Goal: Task Accomplishment & Management: Complete application form

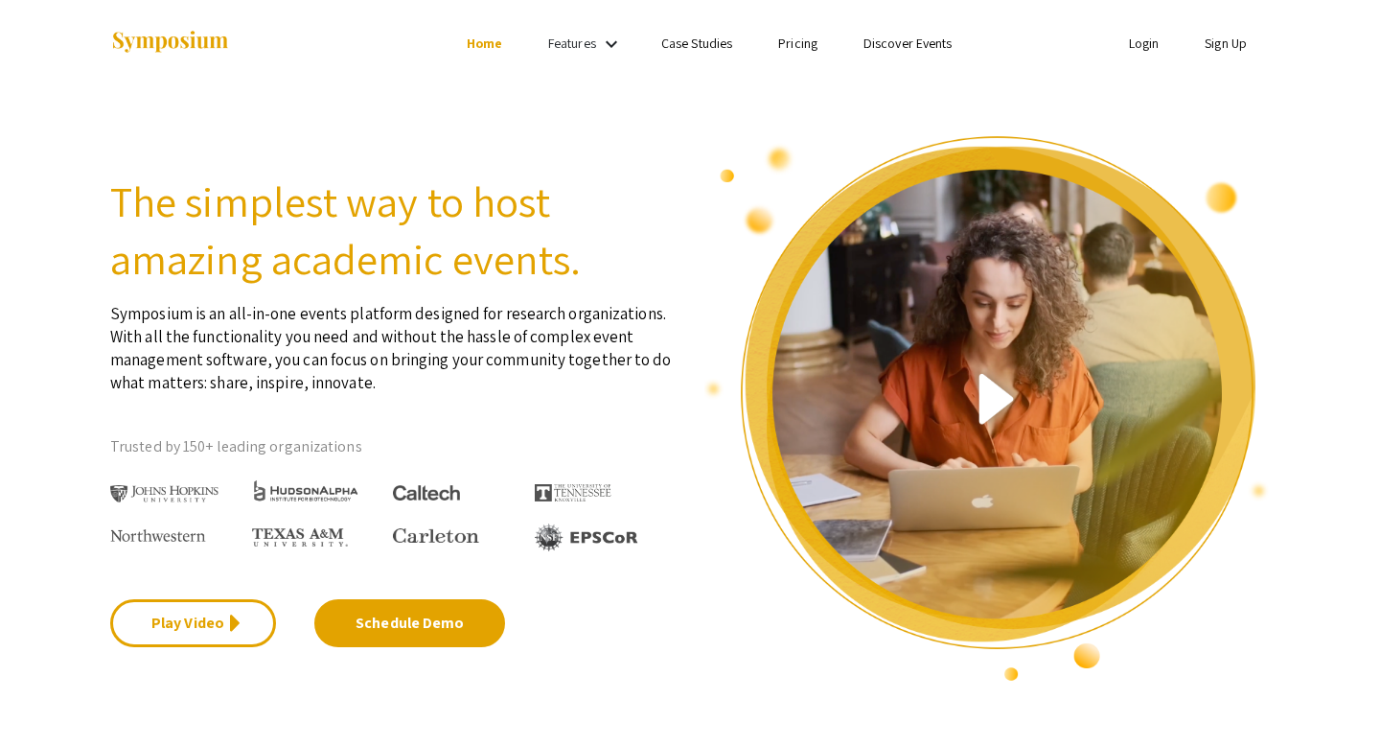
click at [1231, 52] on link "Sign Up" at bounding box center [1226, 43] width 42 height 17
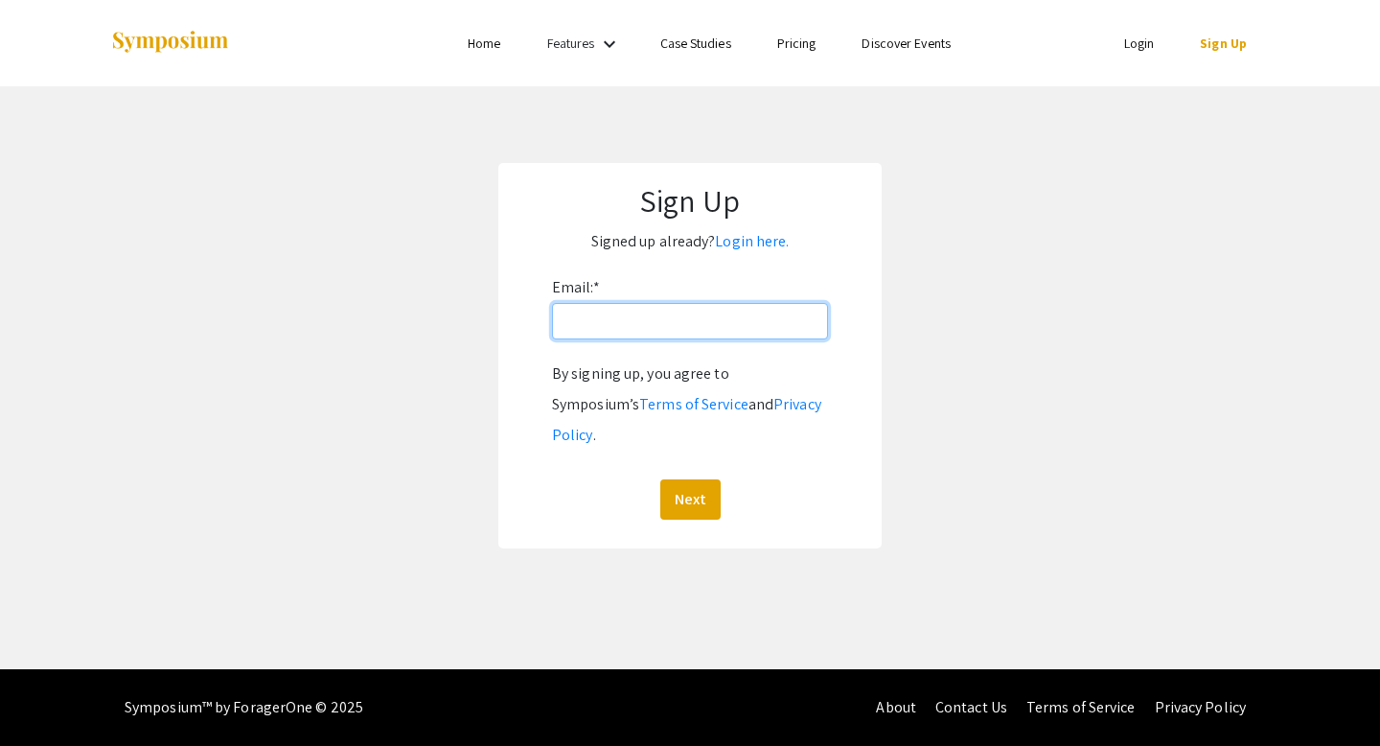
click at [673, 326] on input "Email: *" at bounding box center [690, 321] width 276 height 36
paste input "@[DOMAIN_NAME]"
type input "[EMAIL_ADDRESS][DOMAIN_NAME]"
click at [689, 485] on button "Next" at bounding box center [690, 499] width 60 height 40
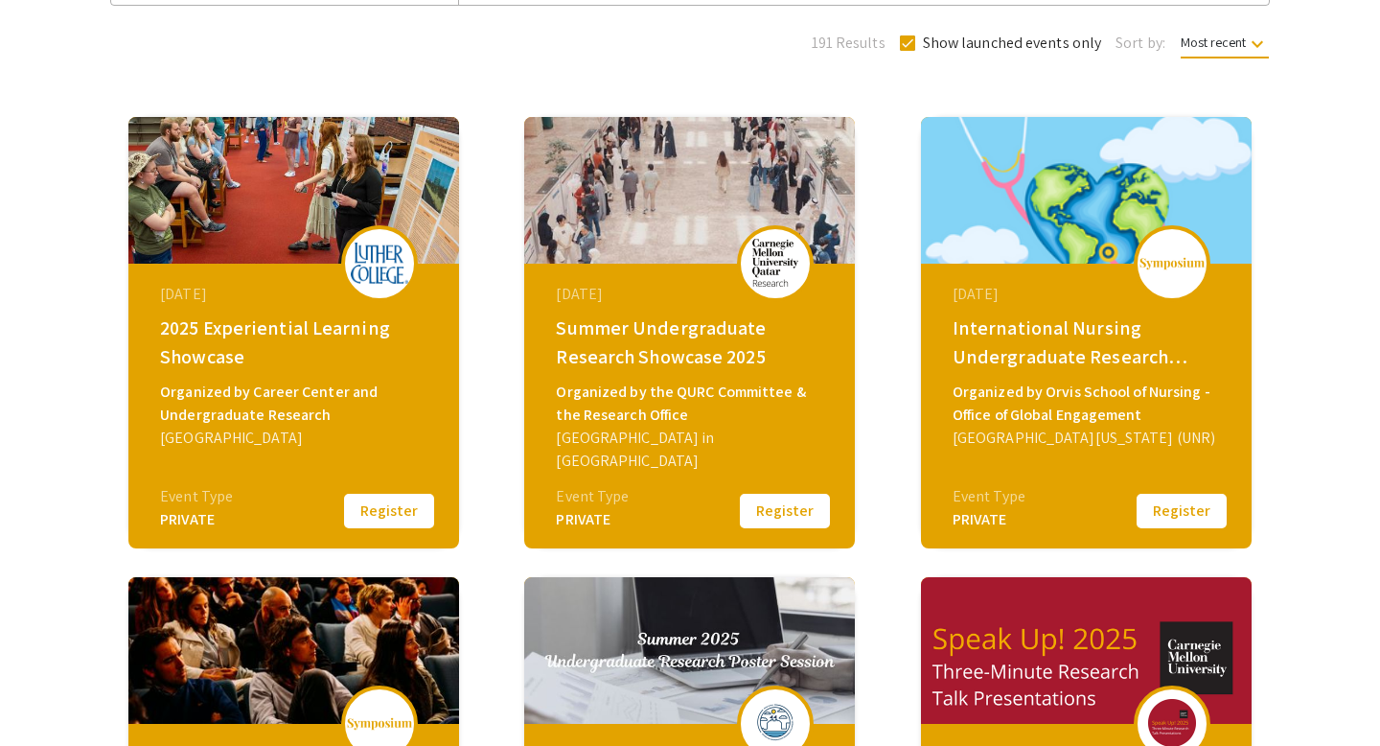
scroll to position [319, 0]
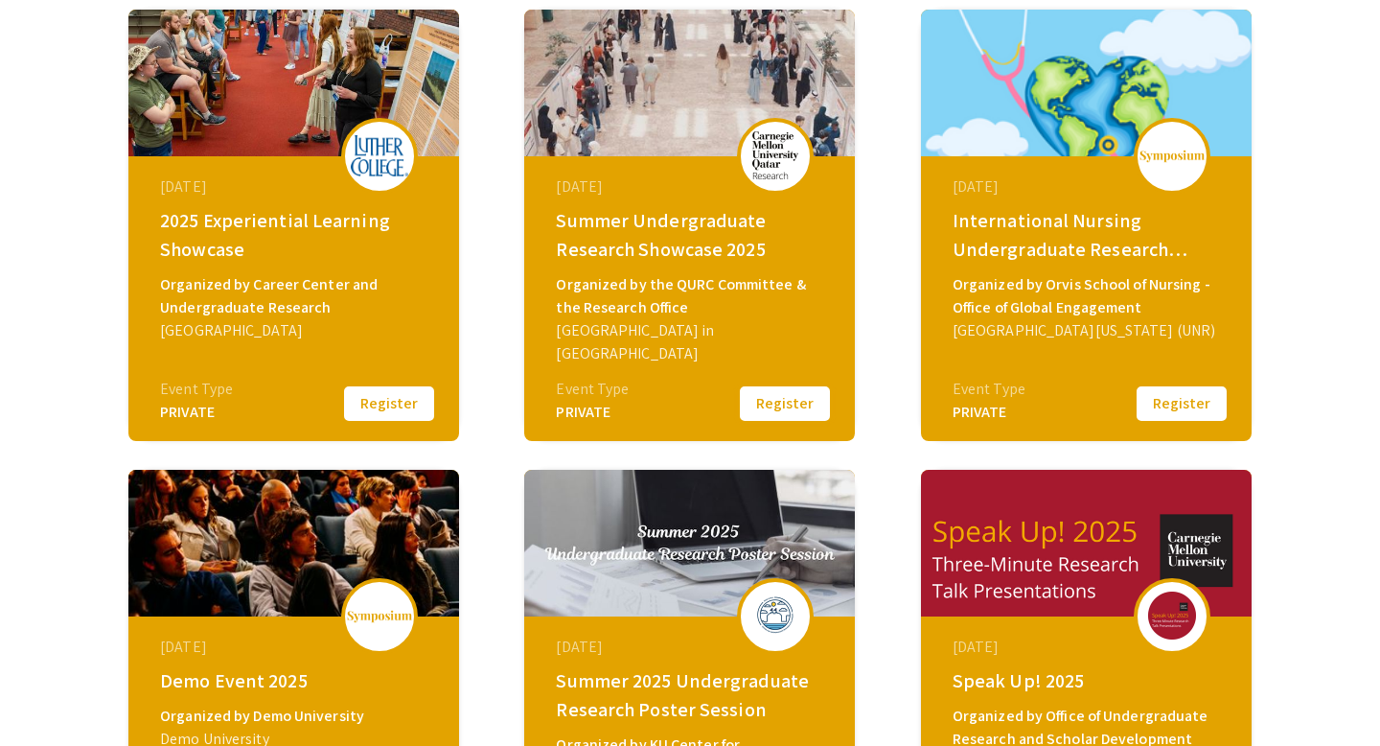
click at [766, 410] on button "Register" at bounding box center [785, 403] width 96 height 40
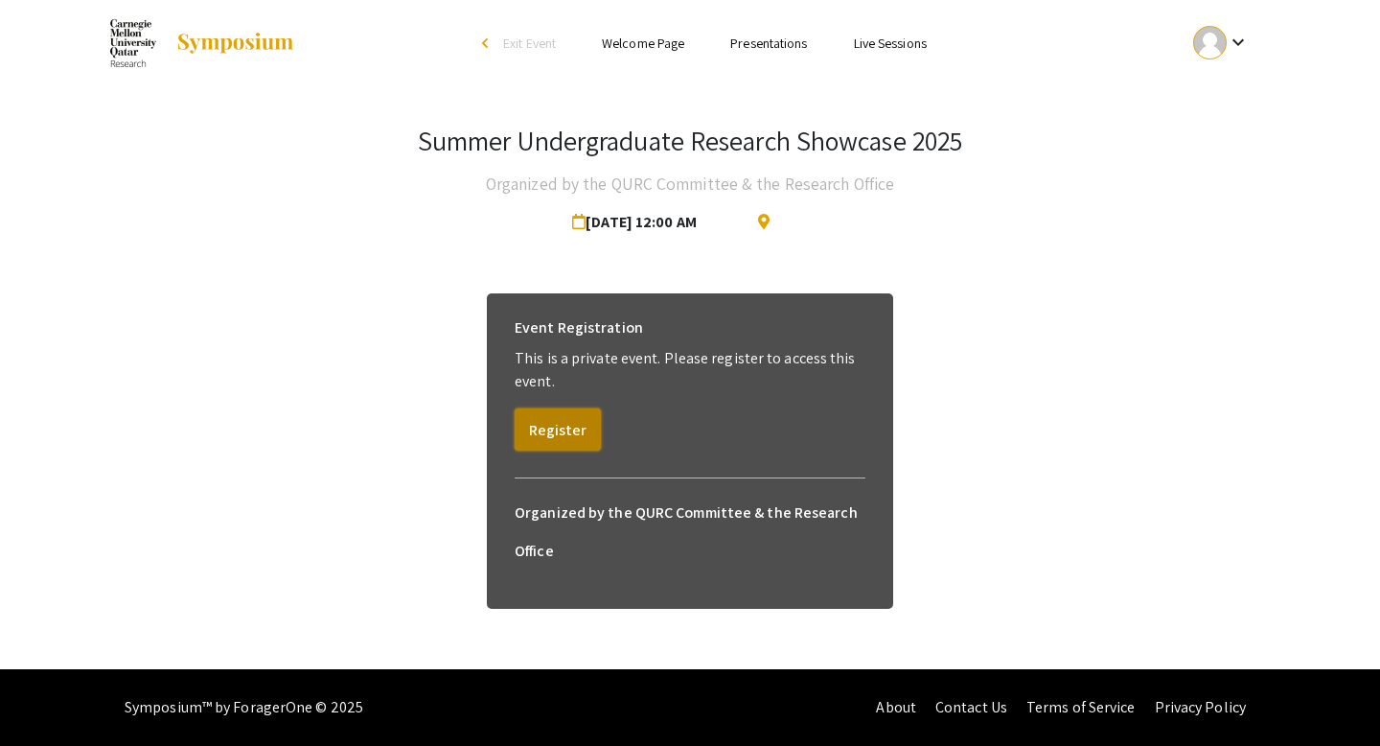
click at [577, 433] on button "Register" at bounding box center [558, 429] width 86 height 42
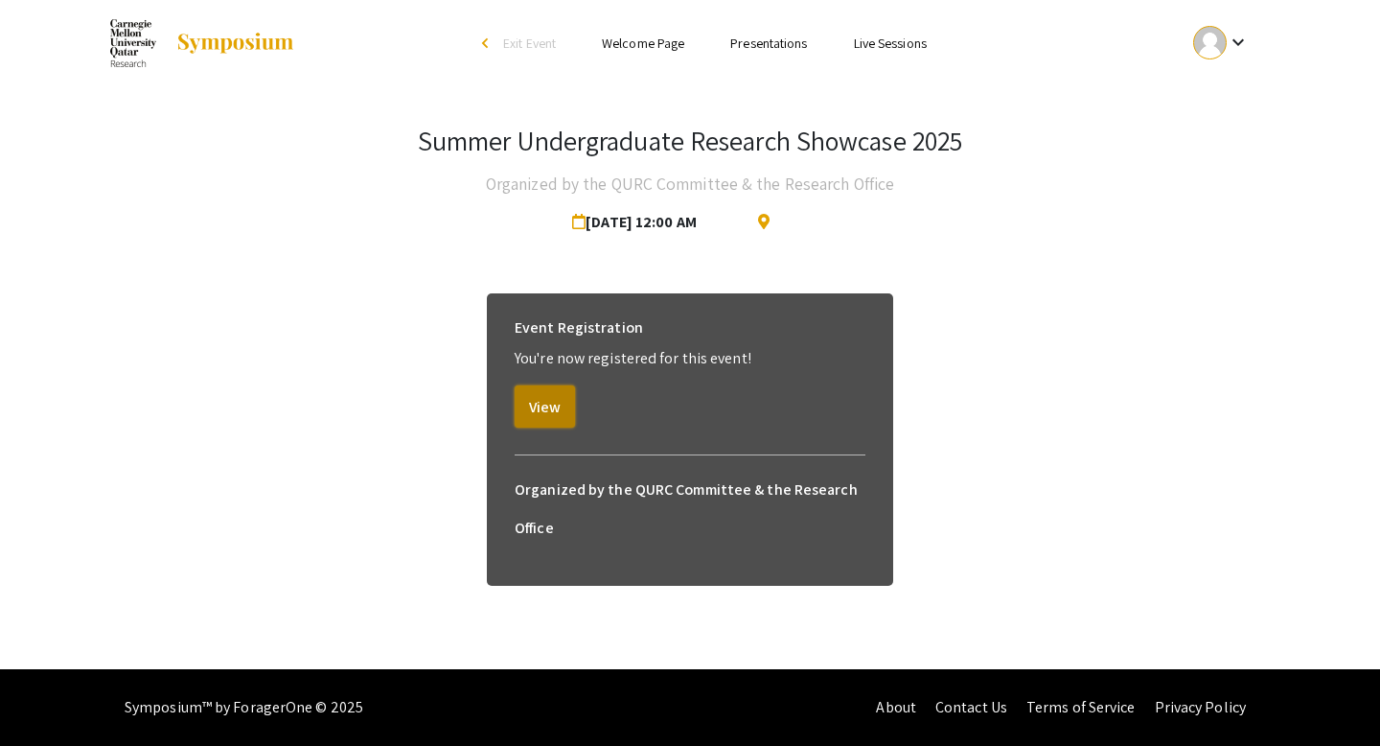
click at [549, 417] on button "View" at bounding box center [545, 406] width 60 height 42
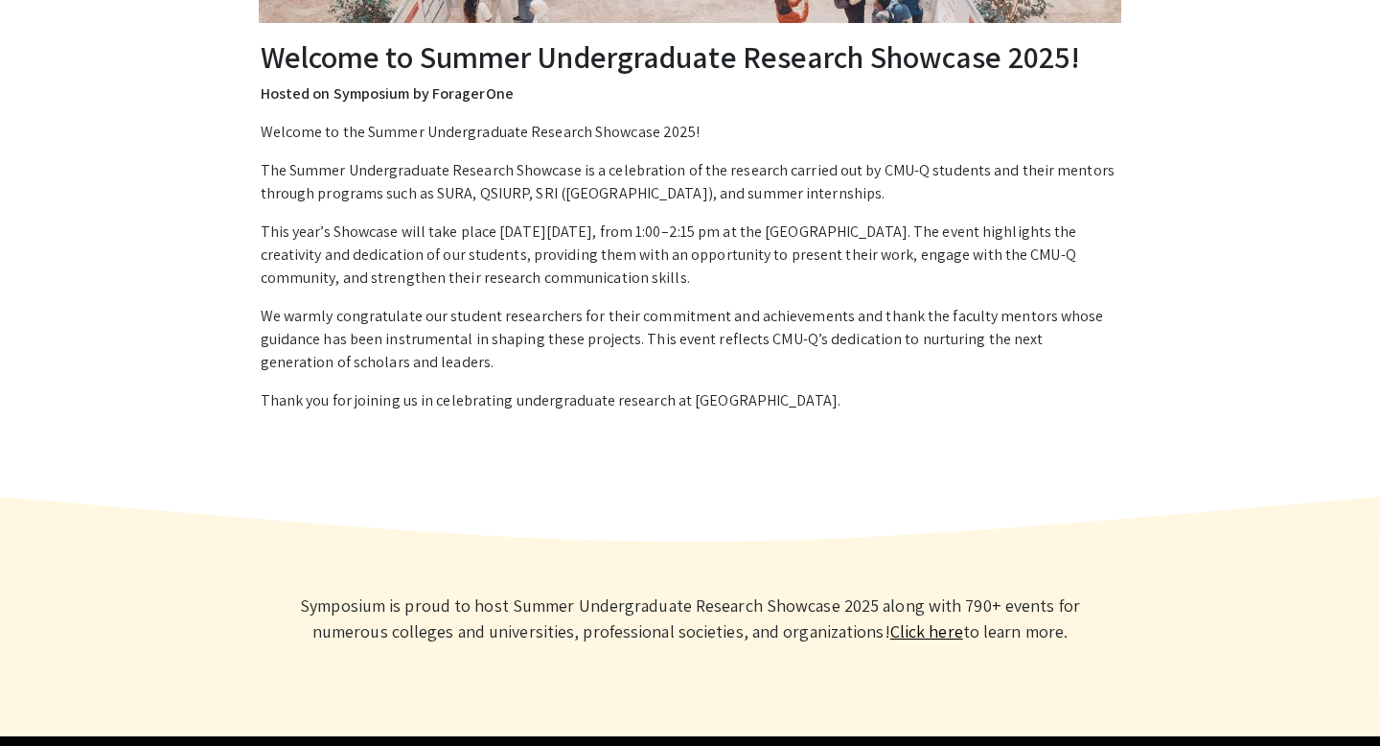
scroll to position [378, 0]
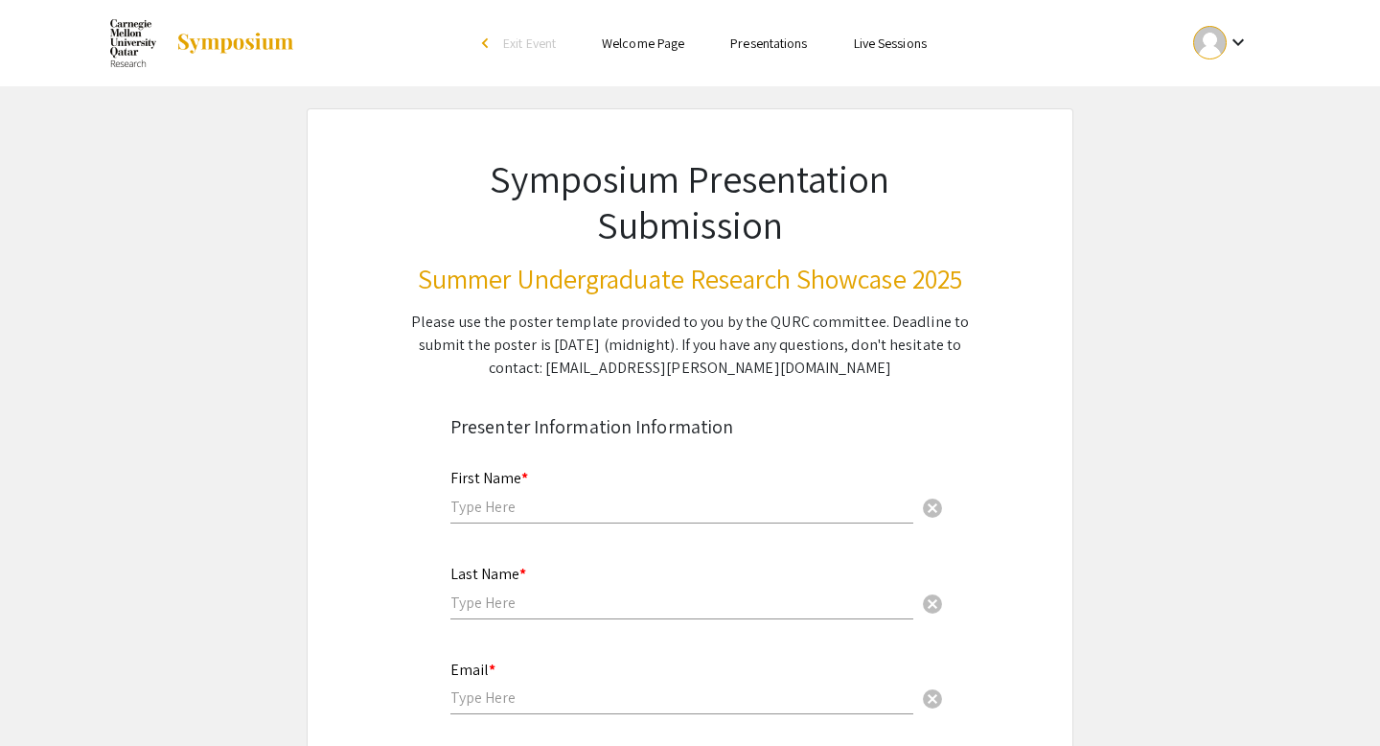
click at [547, 505] on div "First Name * cancel" at bounding box center [682, 487] width 463 height 73
type input "Alina"
type input "Barmagambetova"
type input "barmagambetova.a@gmail.com"
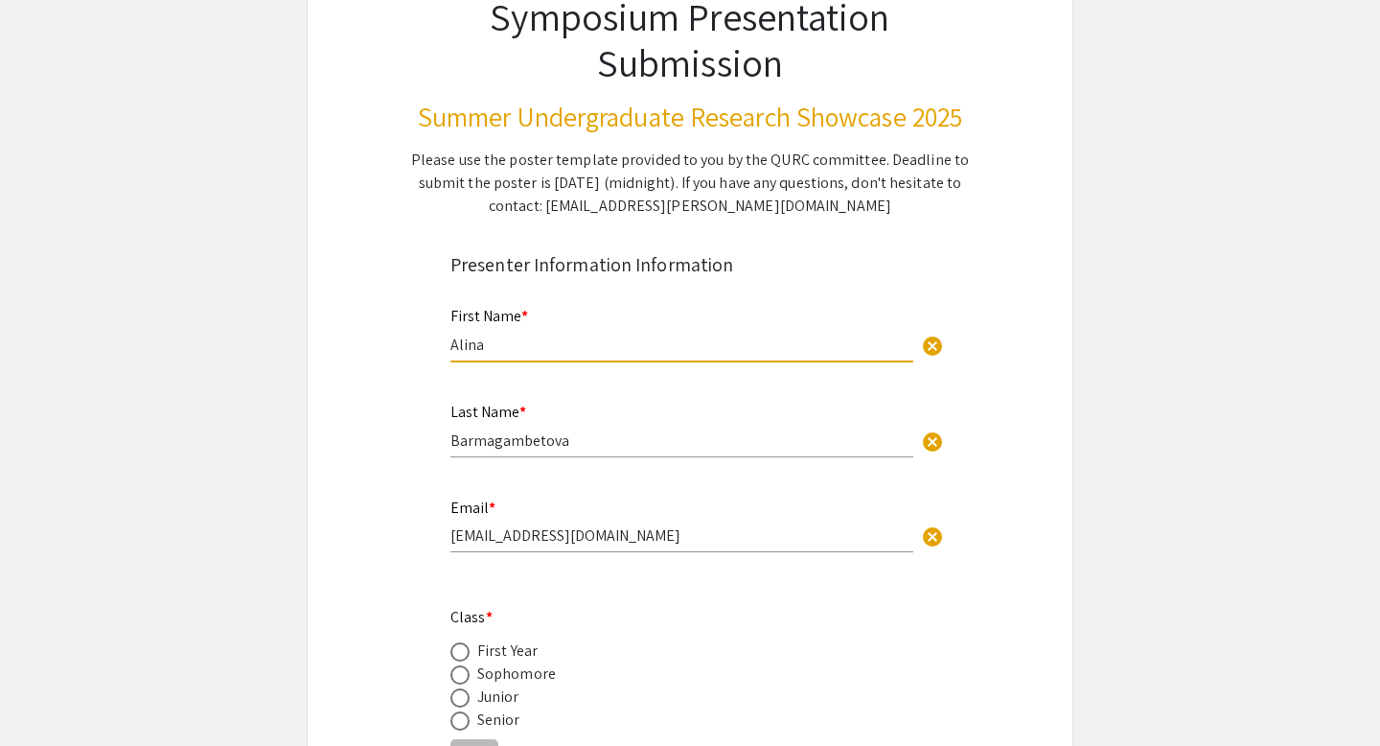
scroll to position [194, 0]
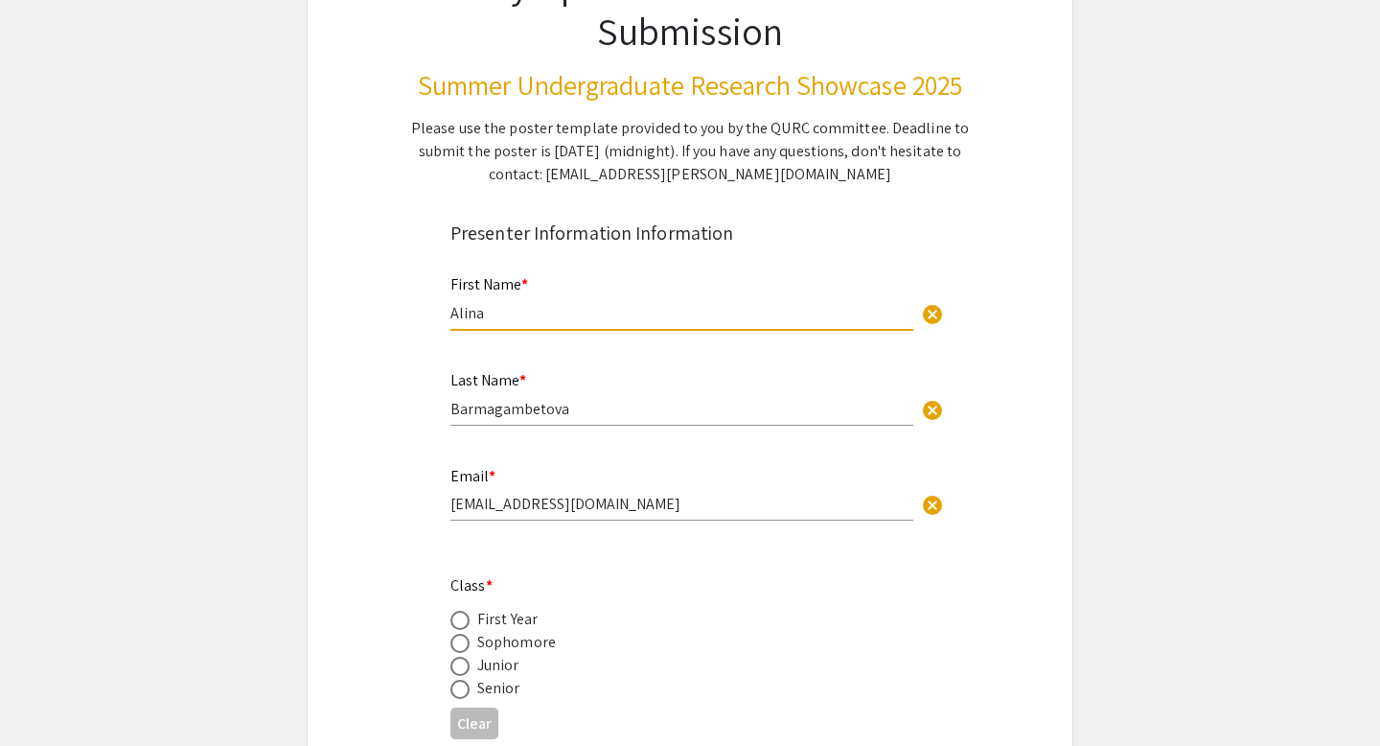
type input "Alina"
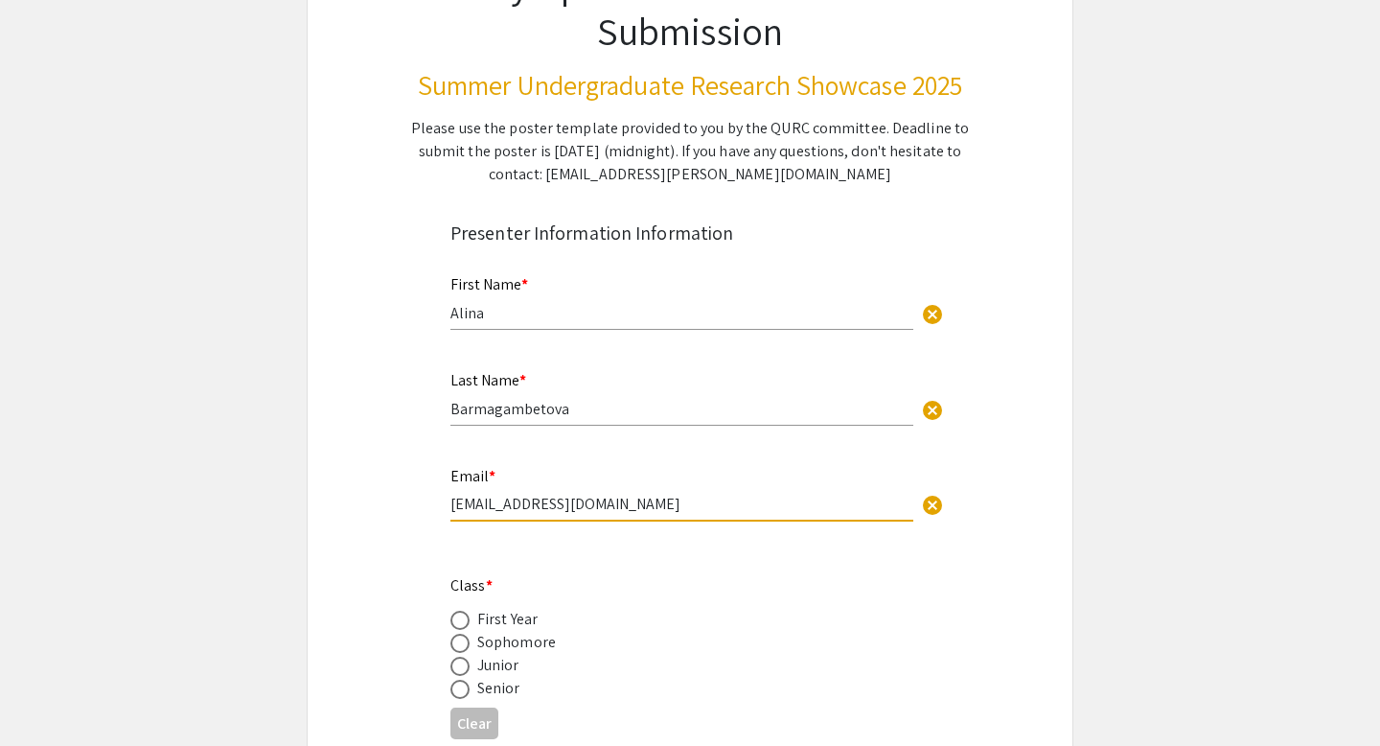
click at [577, 513] on input "barmagambetova.a@gmail.com" at bounding box center [682, 504] width 463 height 20
paste input "@[DOMAIN_NAME]"
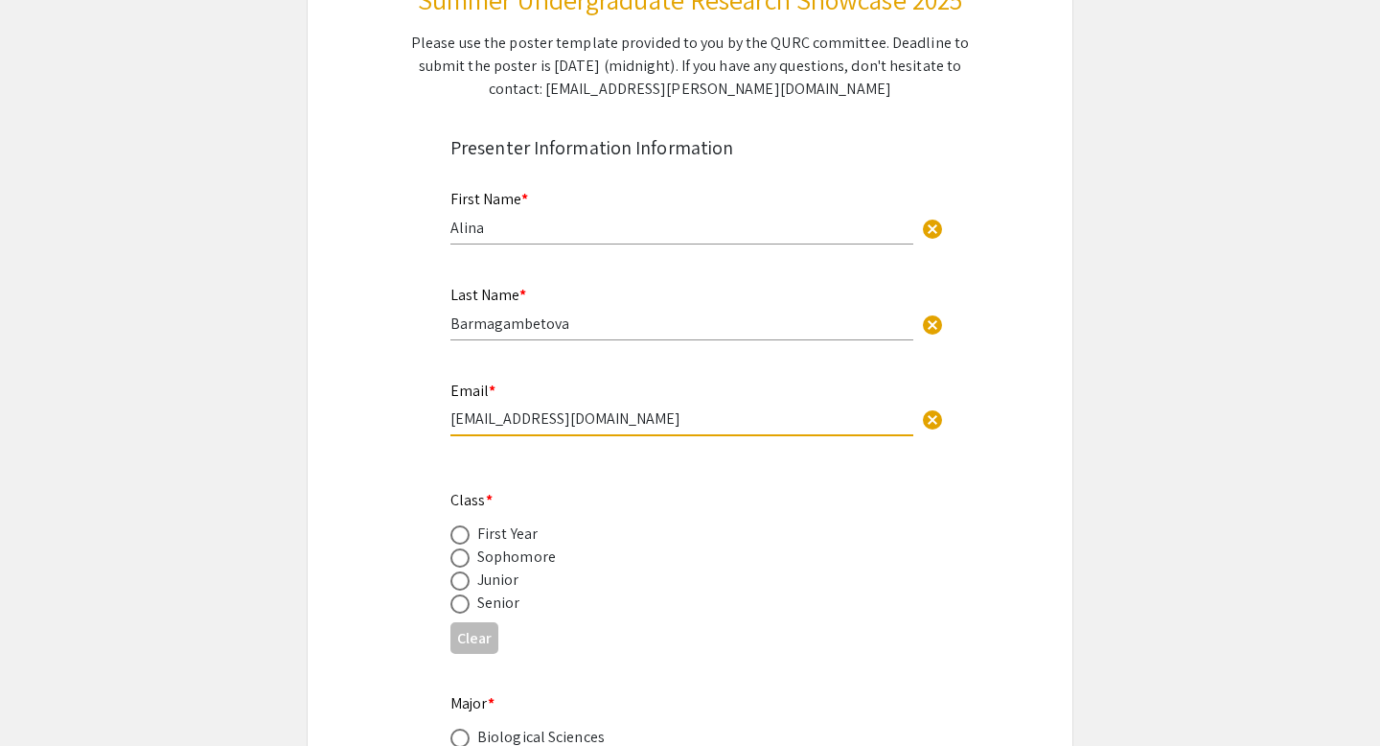
type input "[EMAIL_ADDRESS][DOMAIN_NAME]"
click at [522, 568] on div "Sophomore" at bounding box center [516, 556] width 79 height 23
click at [461, 590] on span at bounding box center [460, 580] width 19 height 19
click at [461, 590] on input "radio" at bounding box center [460, 580] width 19 height 19
radio input "true"
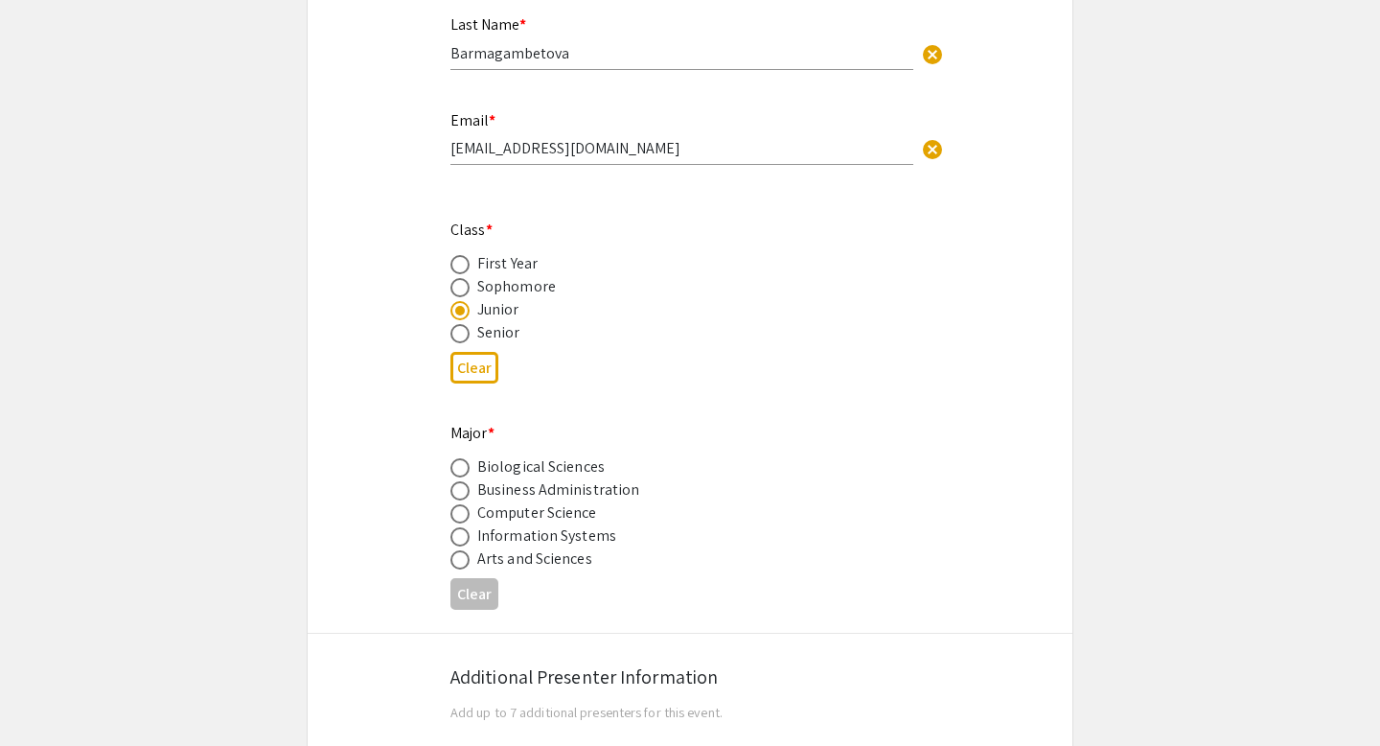
scroll to position [578, 0]
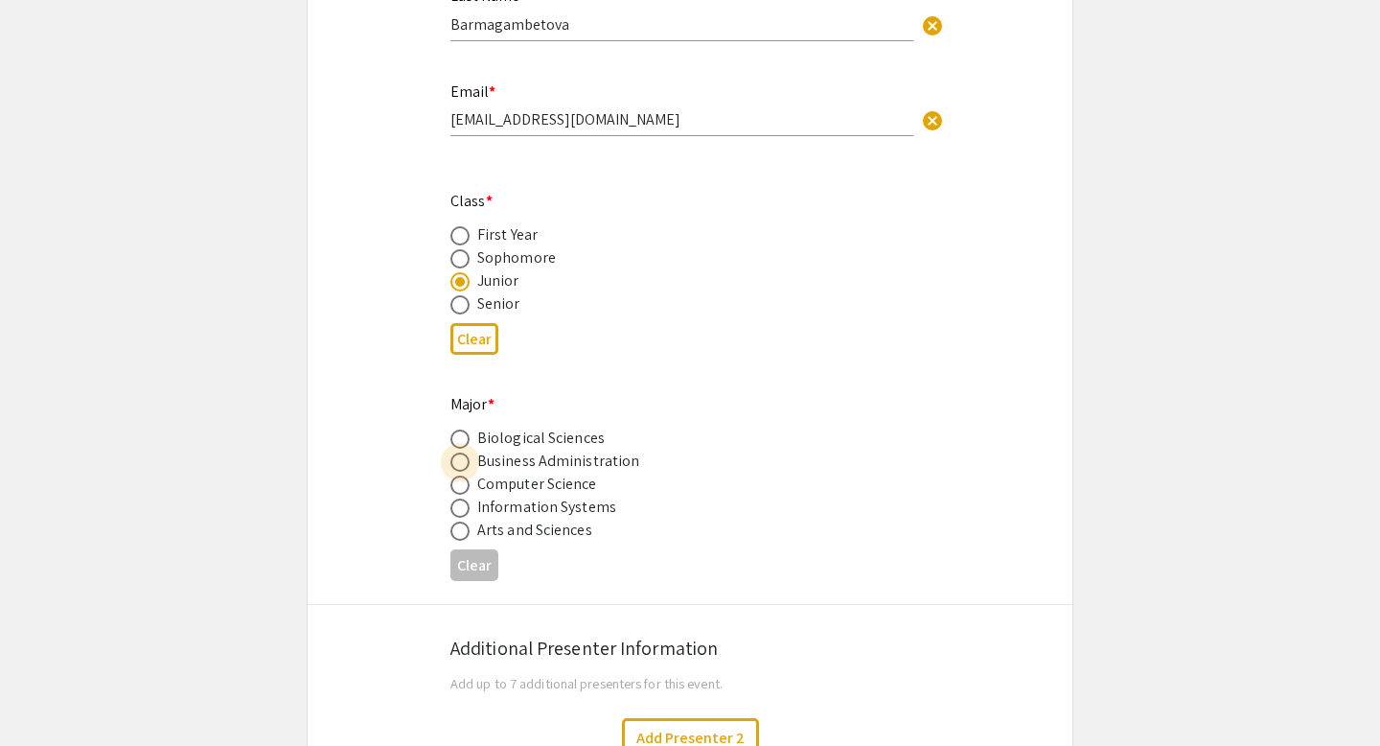
click at [461, 472] on span at bounding box center [460, 461] width 19 height 19
click at [461, 472] on input "radio" at bounding box center [460, 461] width 19 height 19
radio input "true"
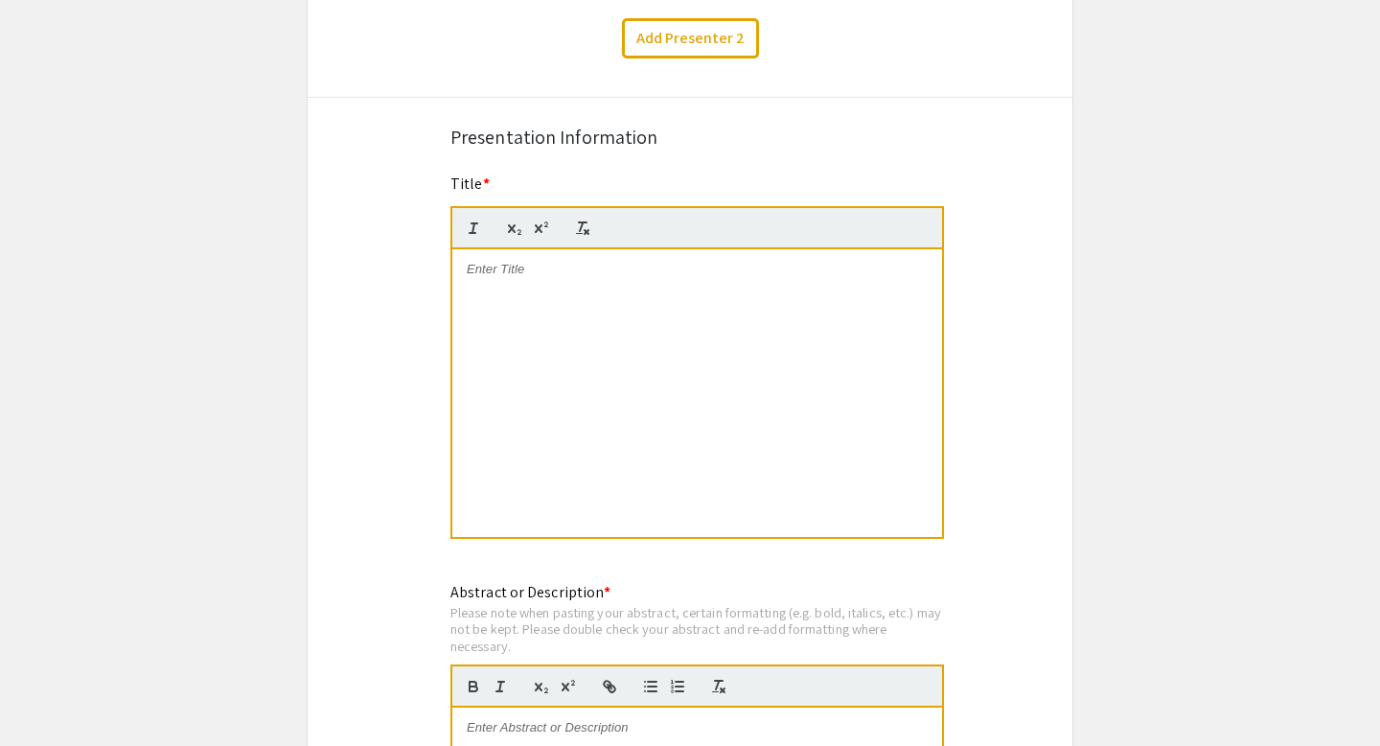
scroll to position [1351, 0]
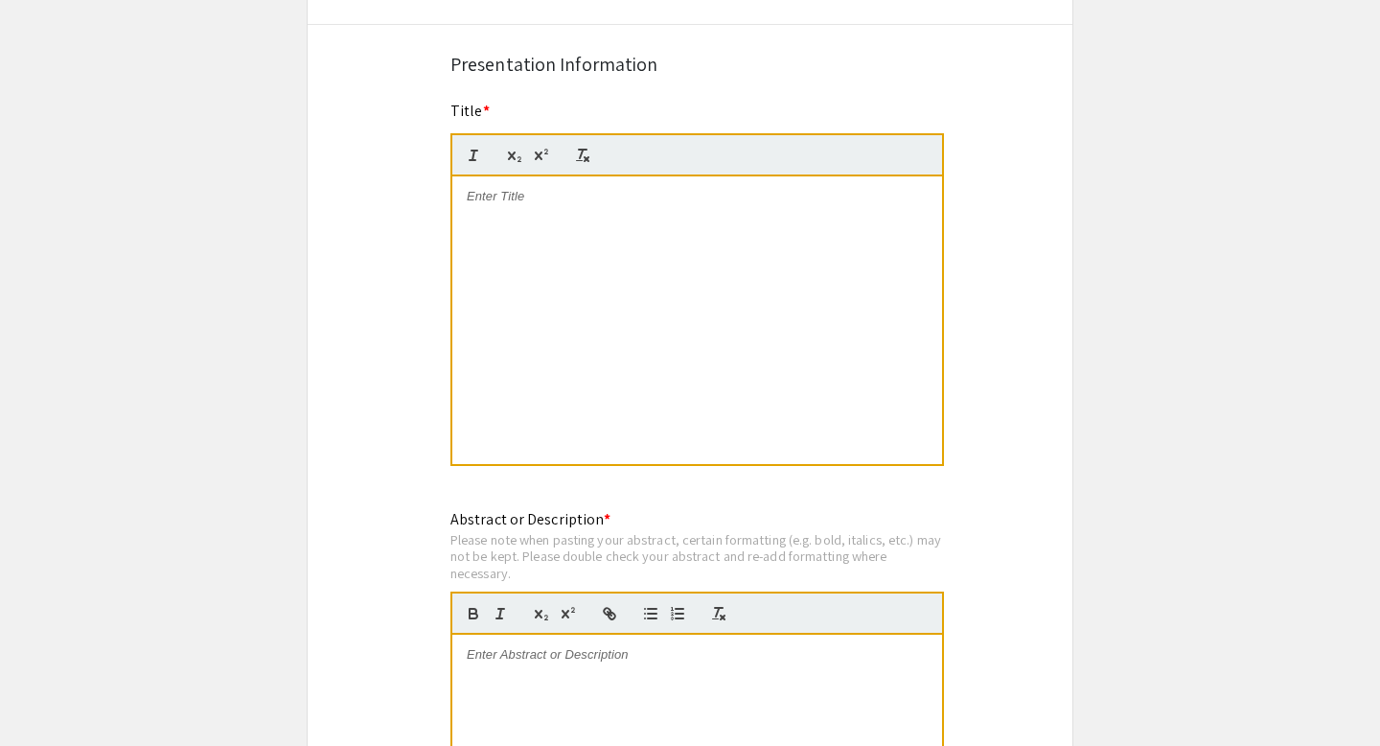
click at [535, 312] on div at bounding box center [697, 320] width 490 height 288
click at [585, 342] on div at bounding box center [697, 320] width 490 height 288
click at [604, 247] on div "Relative Ranking Influences Risk-Taking Behavior in Figure Skating" at bounding box center [697, 320] width 490 height 288
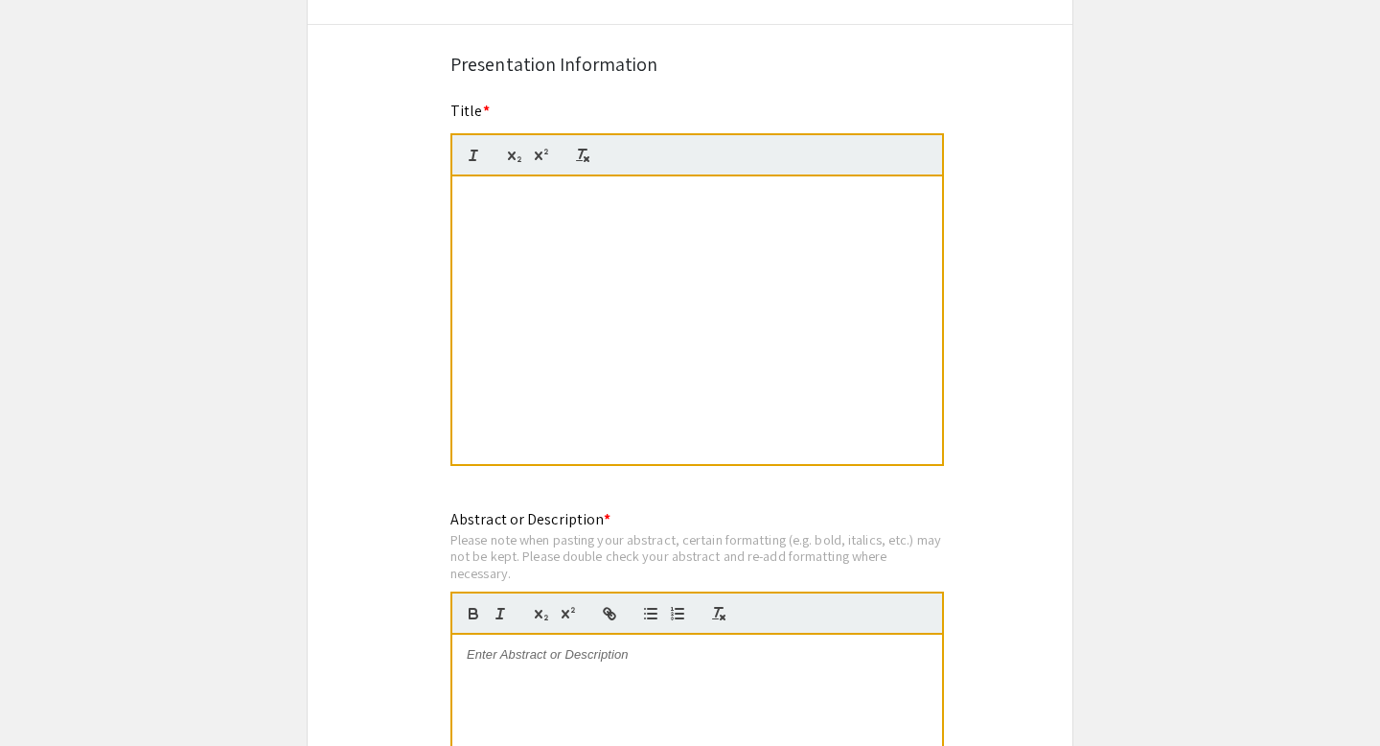
click at [549, 203] on strong "Relative Ranking Influences Risk-Taking Behavior in Figure Skating" at bounding box center [670, 196] width 406 height 14
click at [548, 203] on strong "Relative Ranking Influences Risk-Taking Behavior in Figure Skating" at bounding box center [670, 196] width 406 height 14
click at [473, 160] on line "button" at bounding box center [474, 155] width 2 height 10
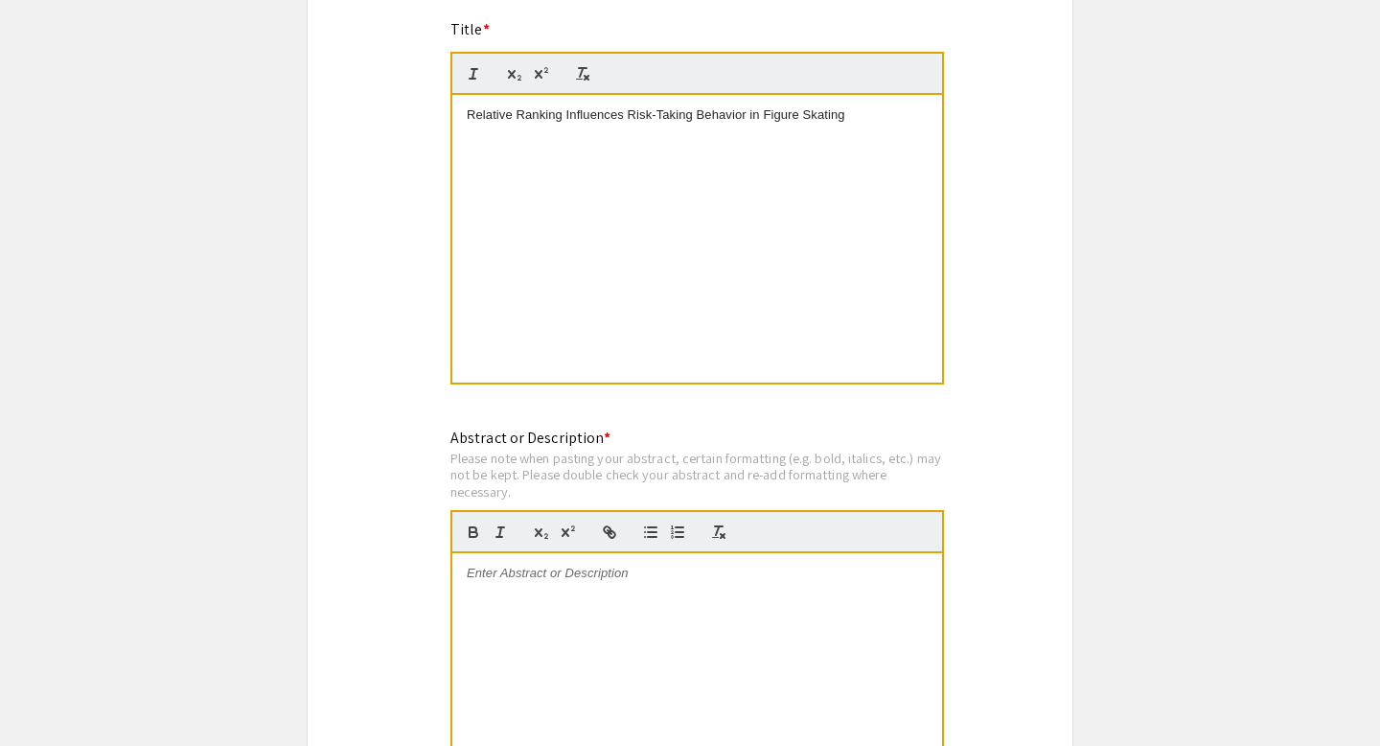
scroll to position [1627, 0]
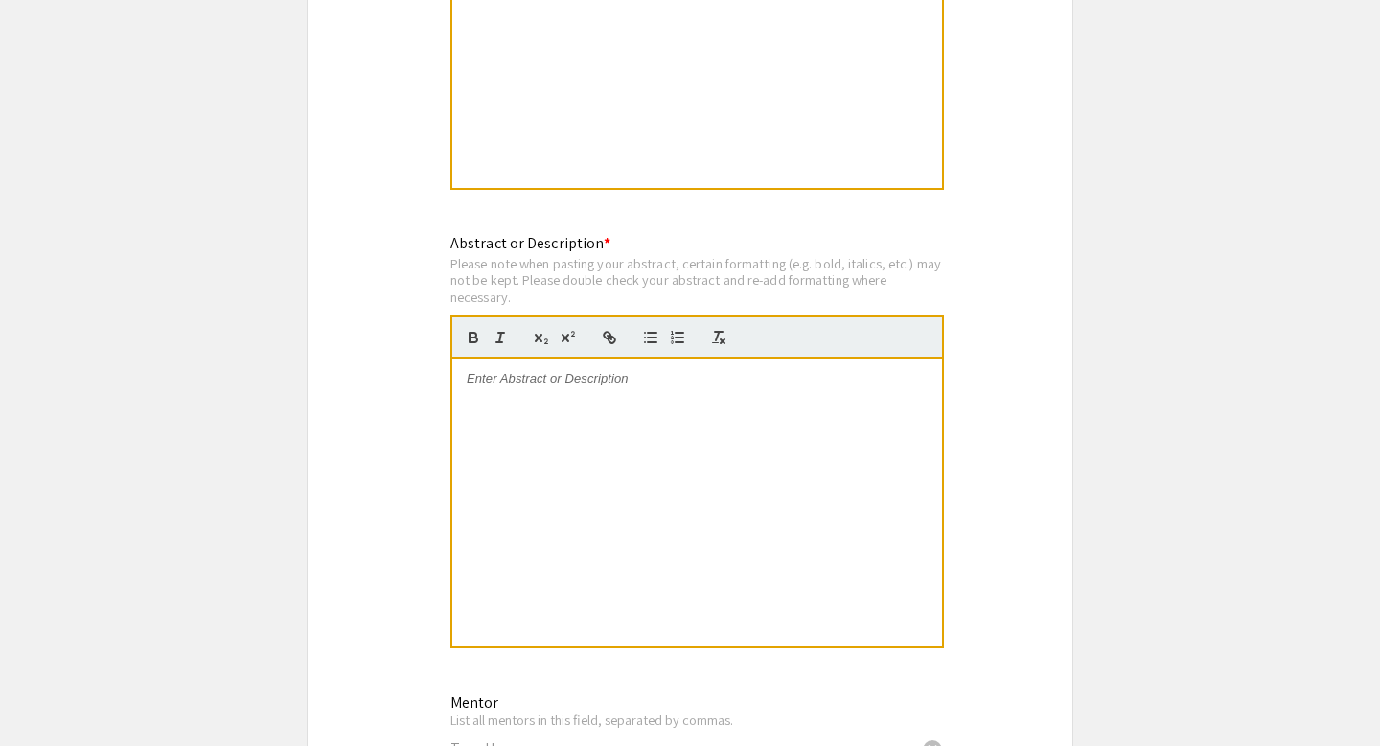
click at [548, 404] on div at bounding box center [697, 502] width 490 height 288
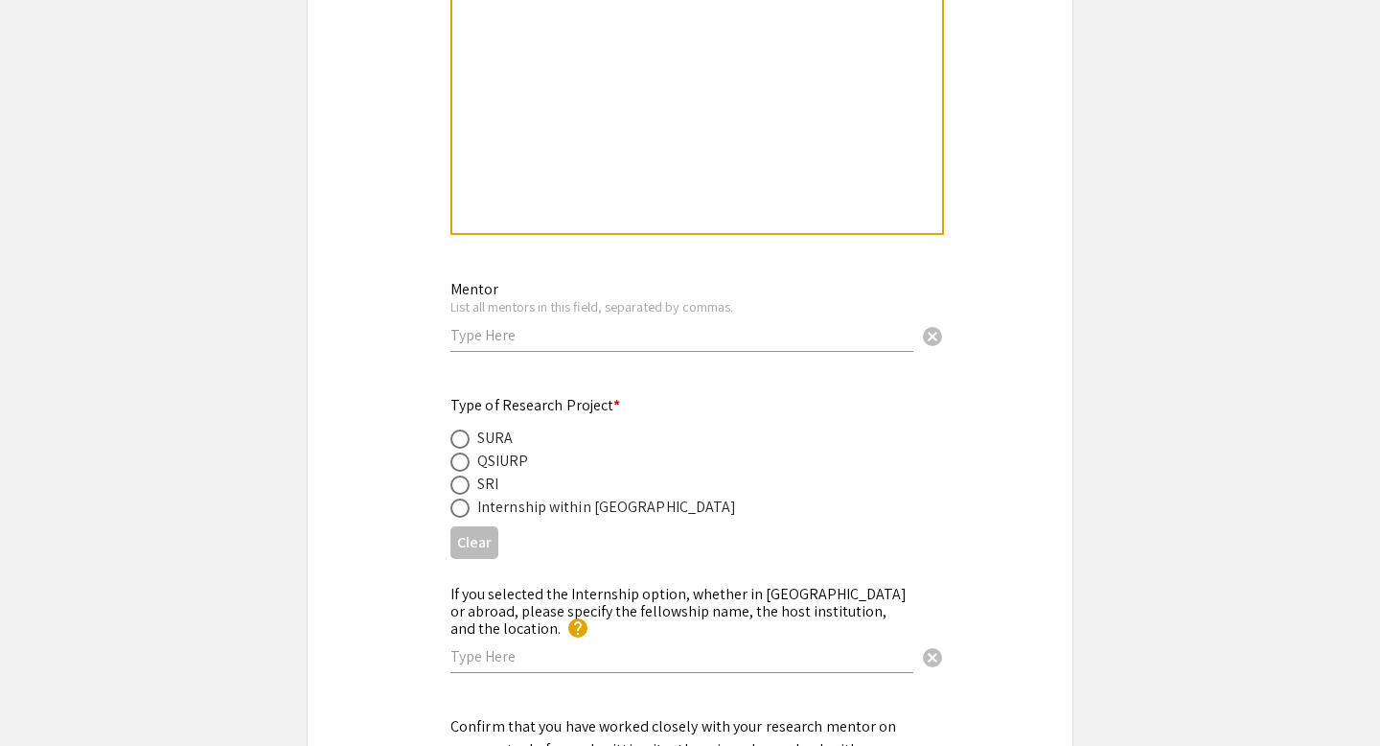
scroll to position [1761, 0]
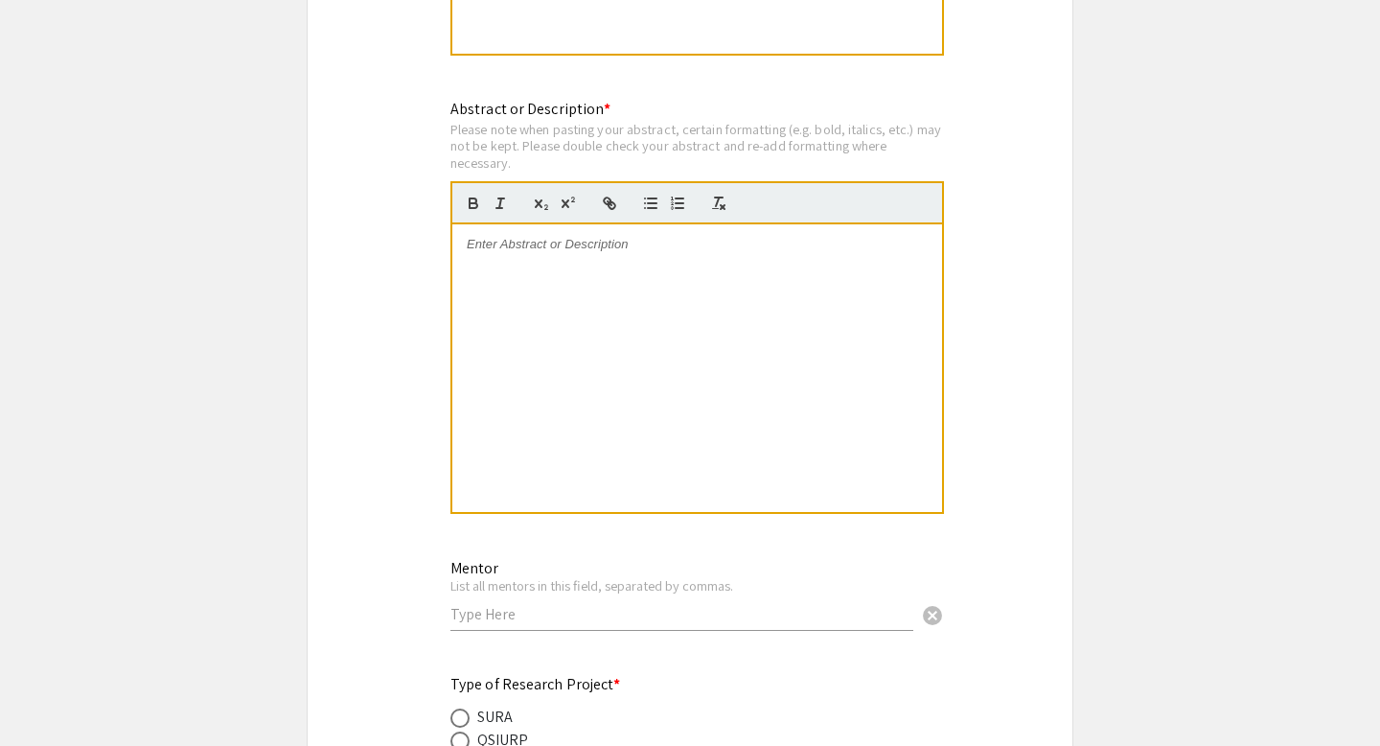
click at [617, 307] on div at bounding box center [697, 368] width 490 height 288
click at [554, 119] on mat-label "Abstract or Description *" at bounding box center [531, 109] width 160 height 20
drag, startPoint x: 595, startPoint y: 124, endPoint x: 448, endPoint y: 121, distance: 147.6
click at [448, 121] on div "Abstract or Description * Please note when pasting your abstract, certain forma…" at bounding box center [690, 319] width 508 height 443
copy mat-label "Abstract or Description"
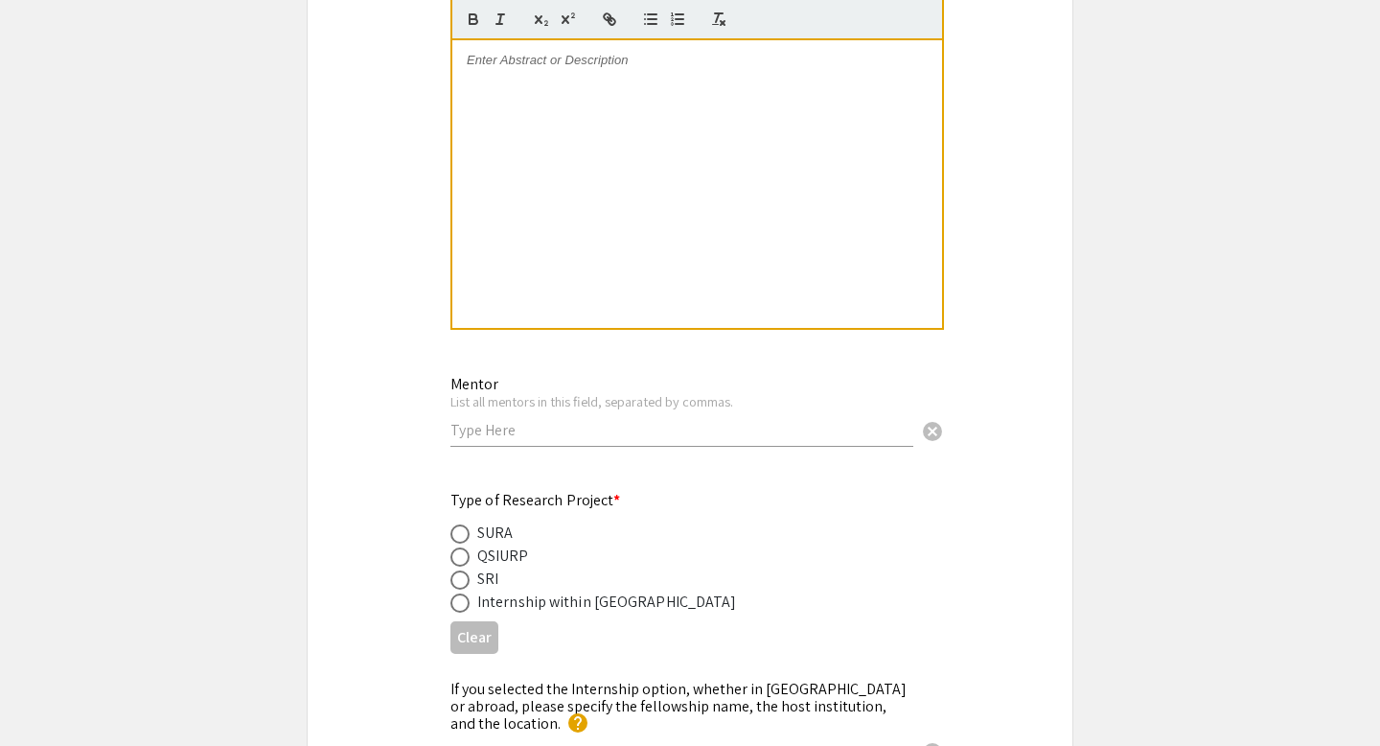
scroll to position [1974, 0]
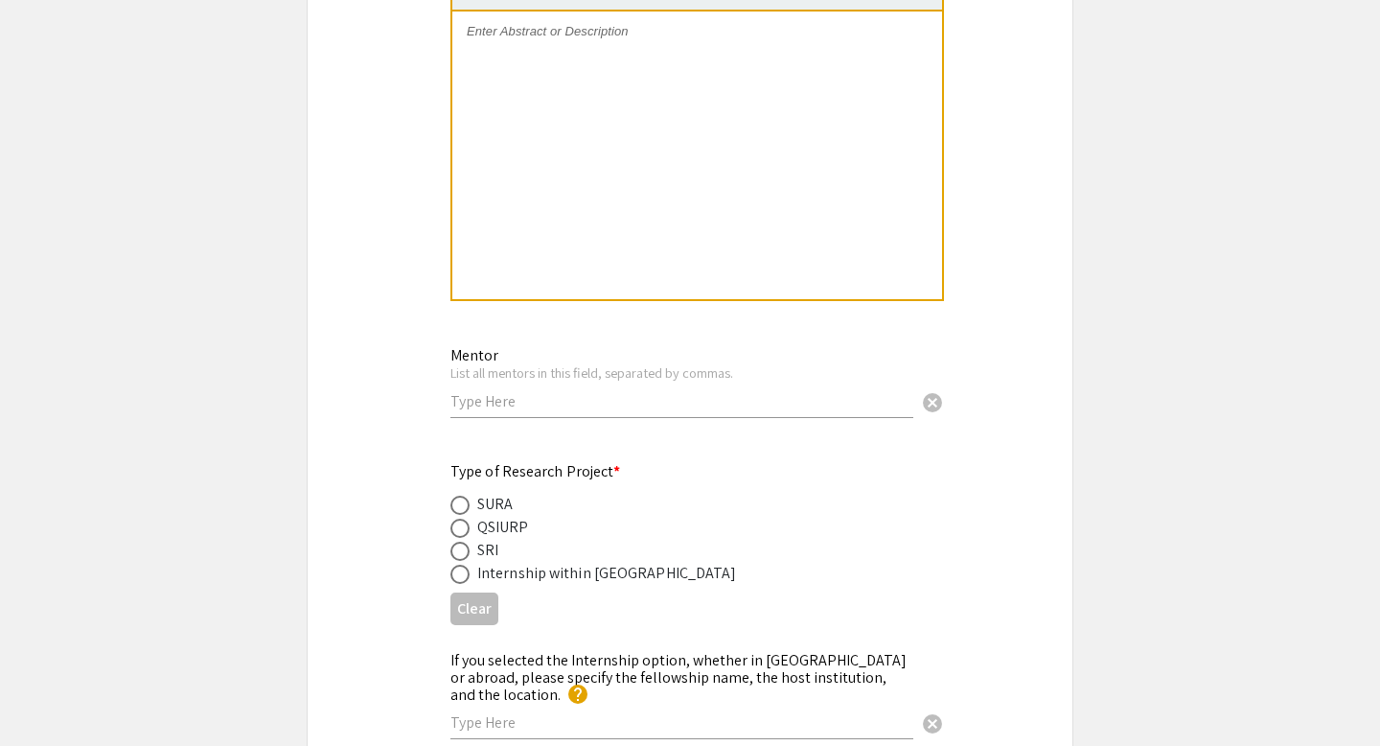
click at [534, 411] on input "text" at bounding box center [682, 401] width 463 height 20
type input "Professor Agustin Indaco"
click at [491, 516] on div "SURA" at bounding box center [494, 504] width 35 height 23
click at [465, 515] on span at bounding box center [460, 505] width 19 height 19
click at [465, 515] on input "radio" at bounding box center [460, 505] width 19 height 19
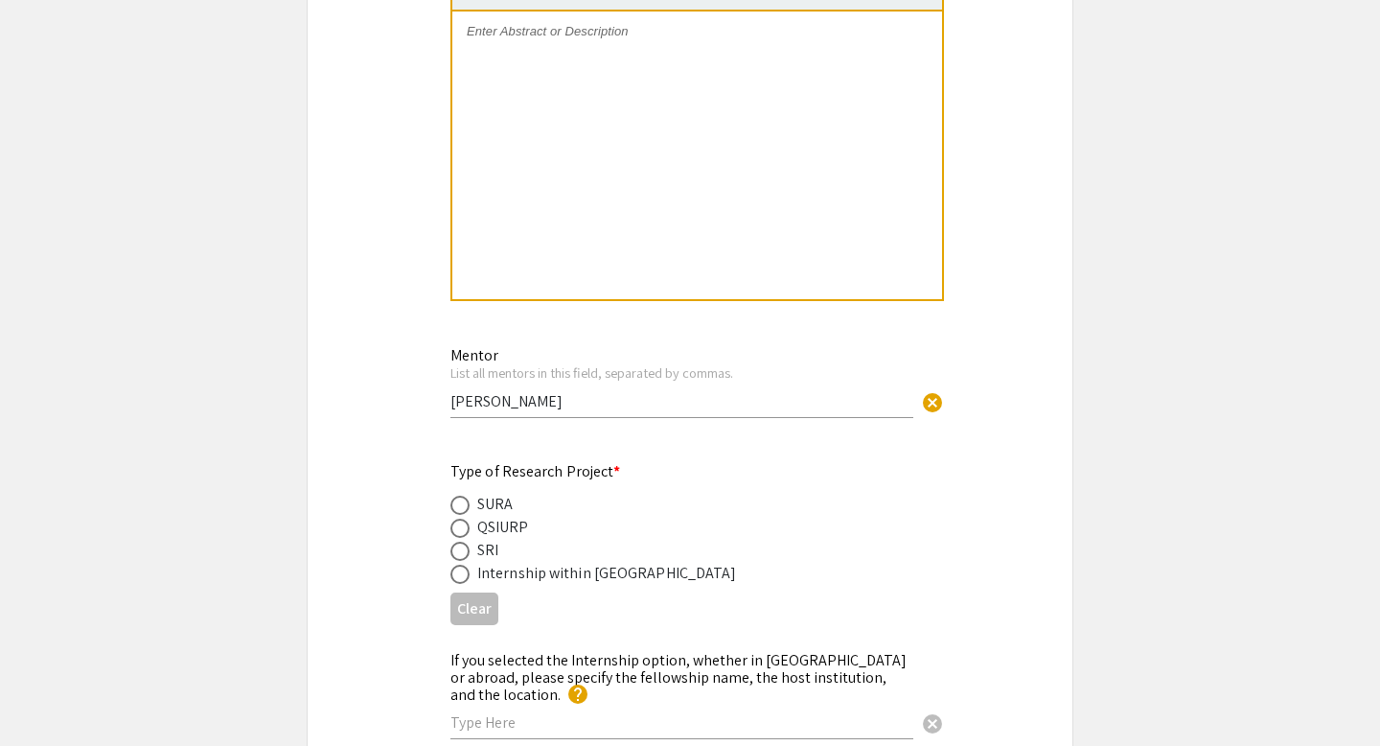
radio input "true"
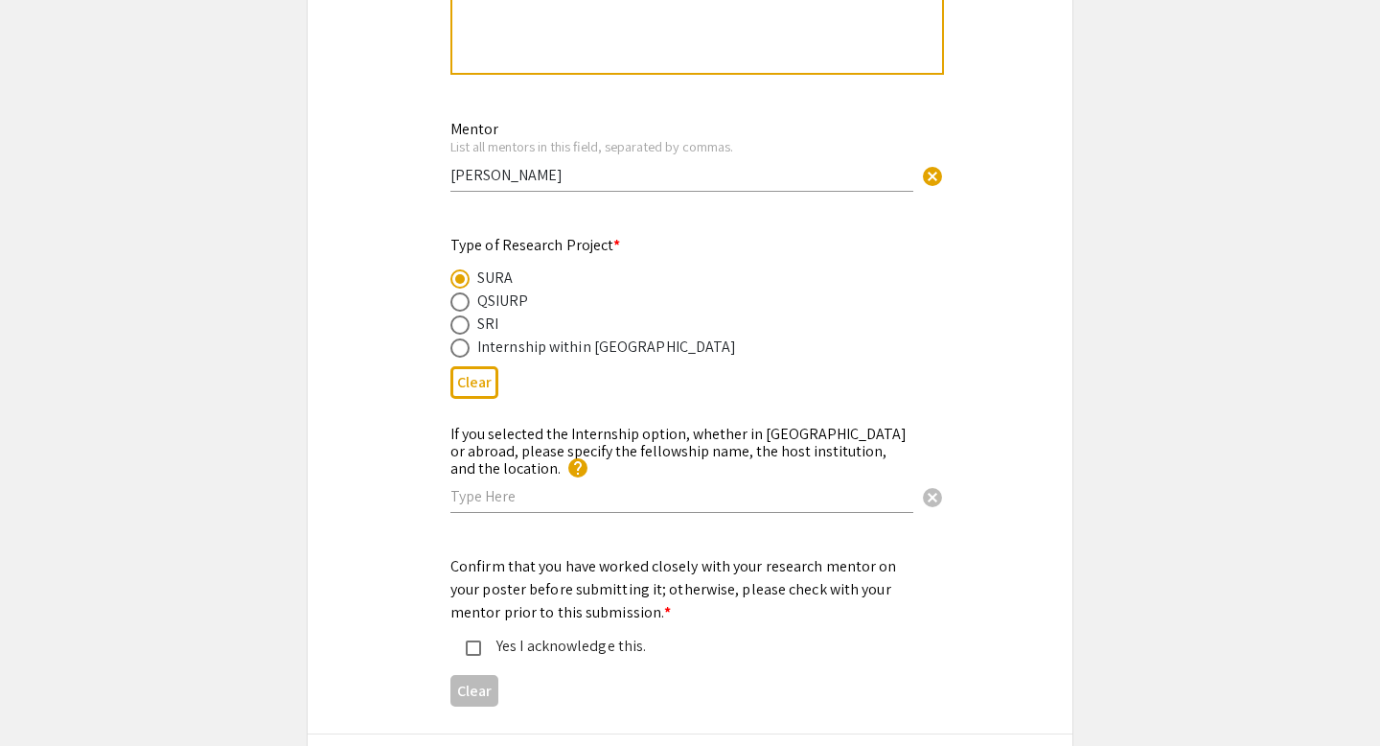
scroll to position [2237, 0]
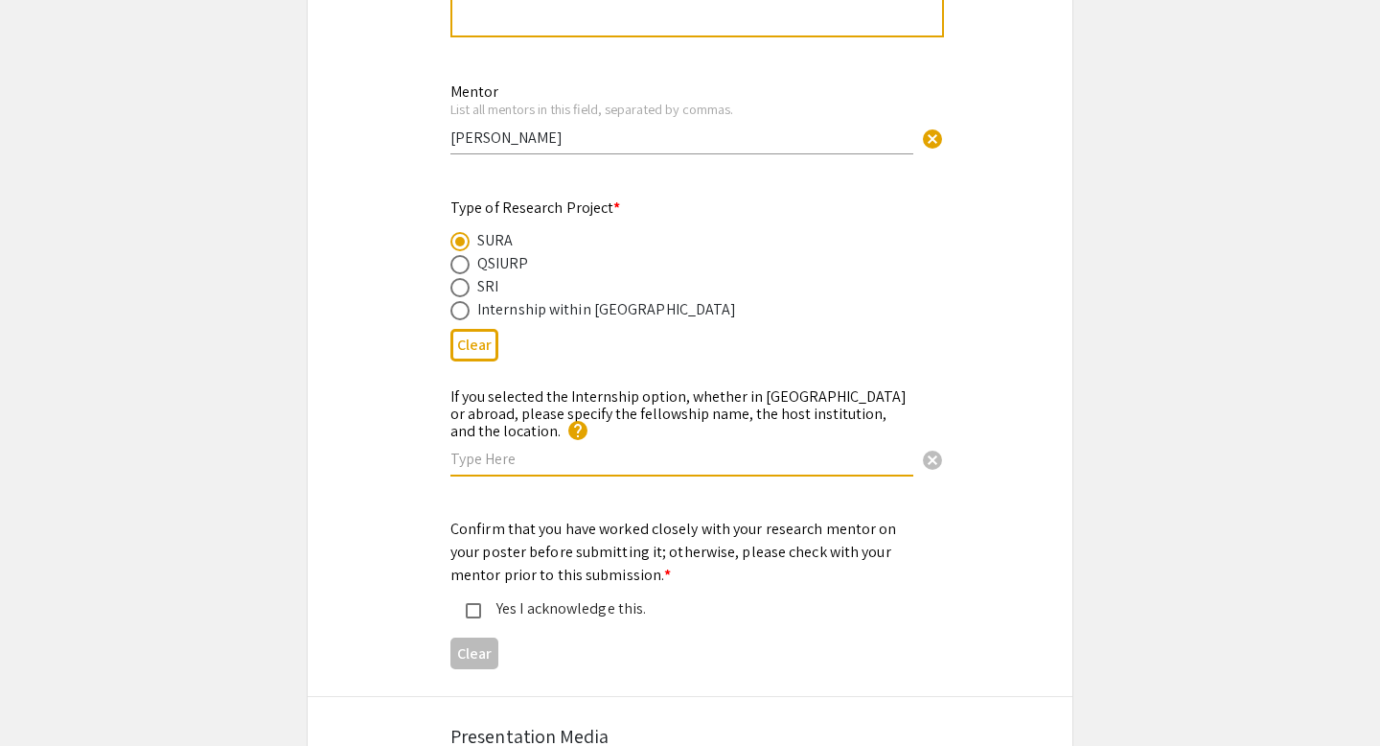
click at [538, 466] on div "If you selected the Internship option, whether in Qatar or abroad, please speci…" at bounding box center [682, 422] width 463 height 107
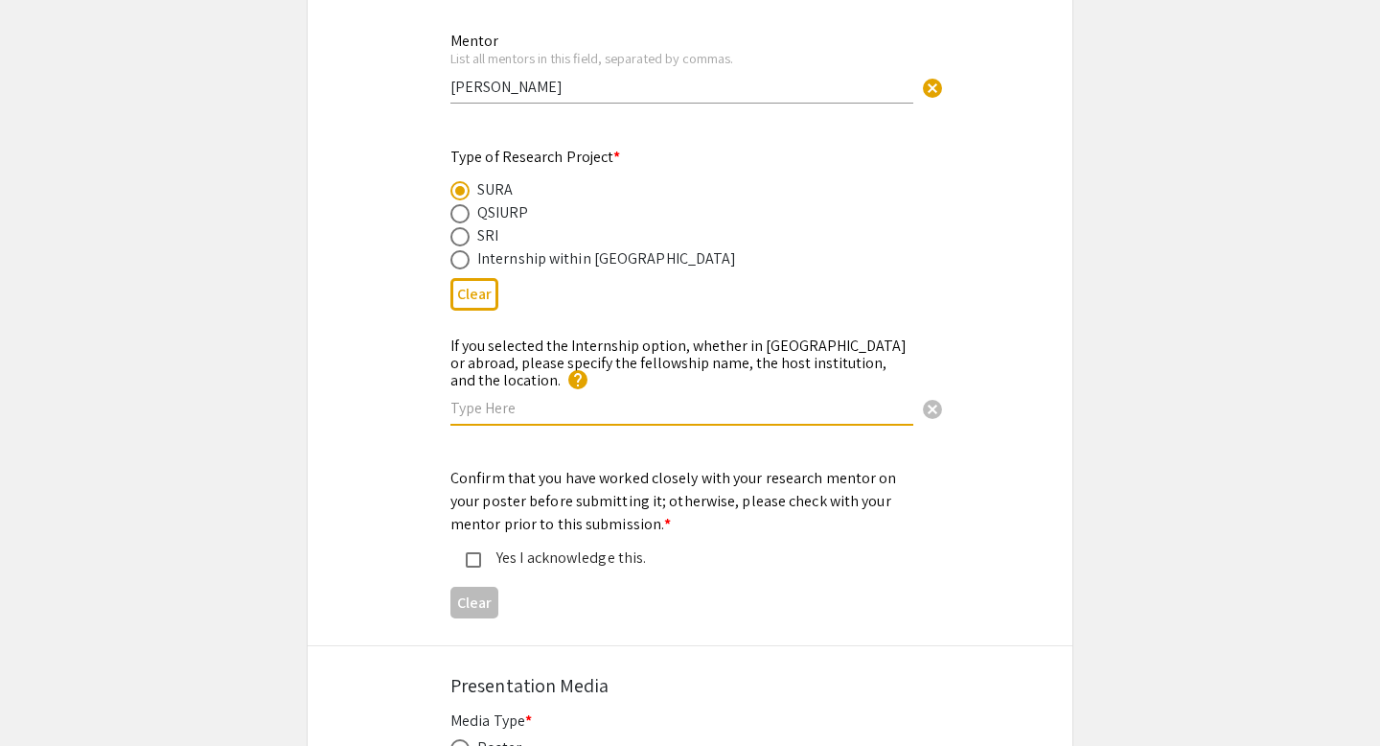
scroll to position [2297, 0]
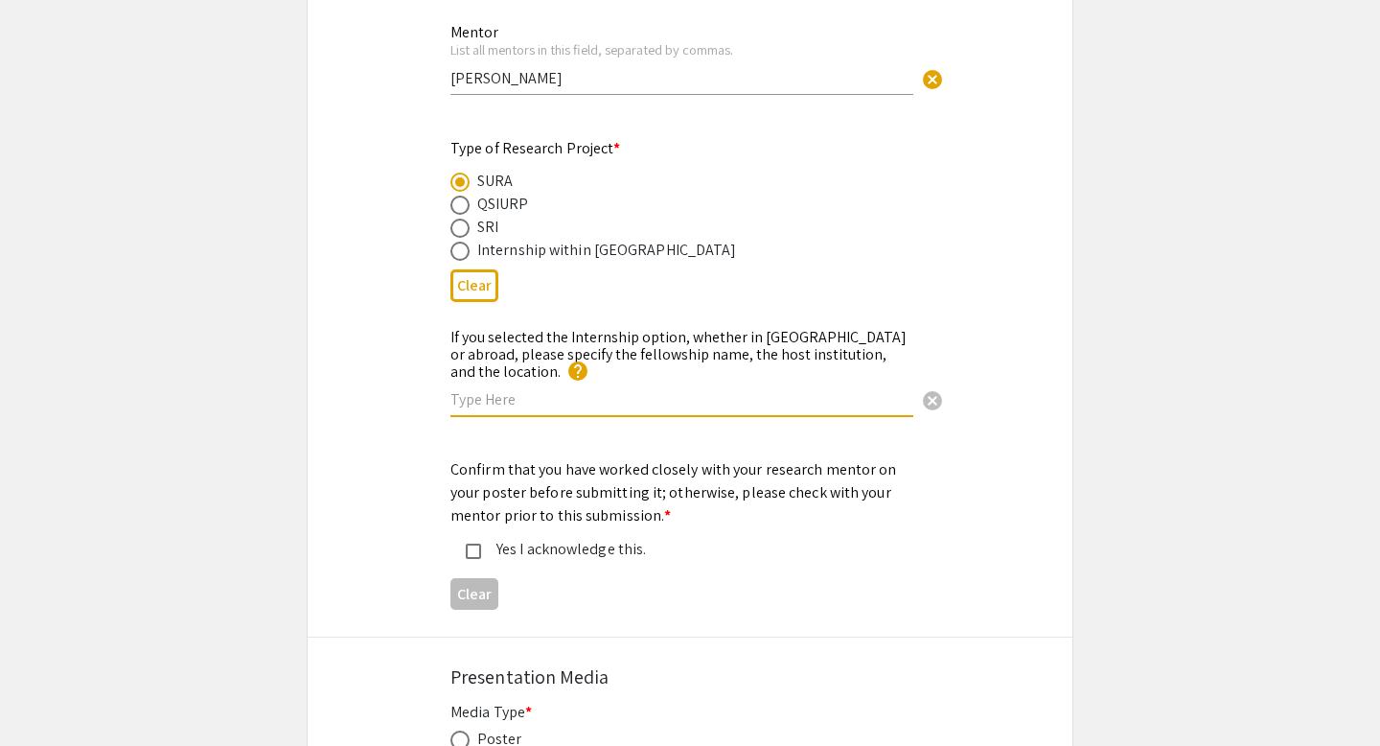
click at [725, 356] on mat-label "If you selected the Internship option, whether in Qatar or abroad, please speci…" at bounding box center [679, 354] width 456 height 55
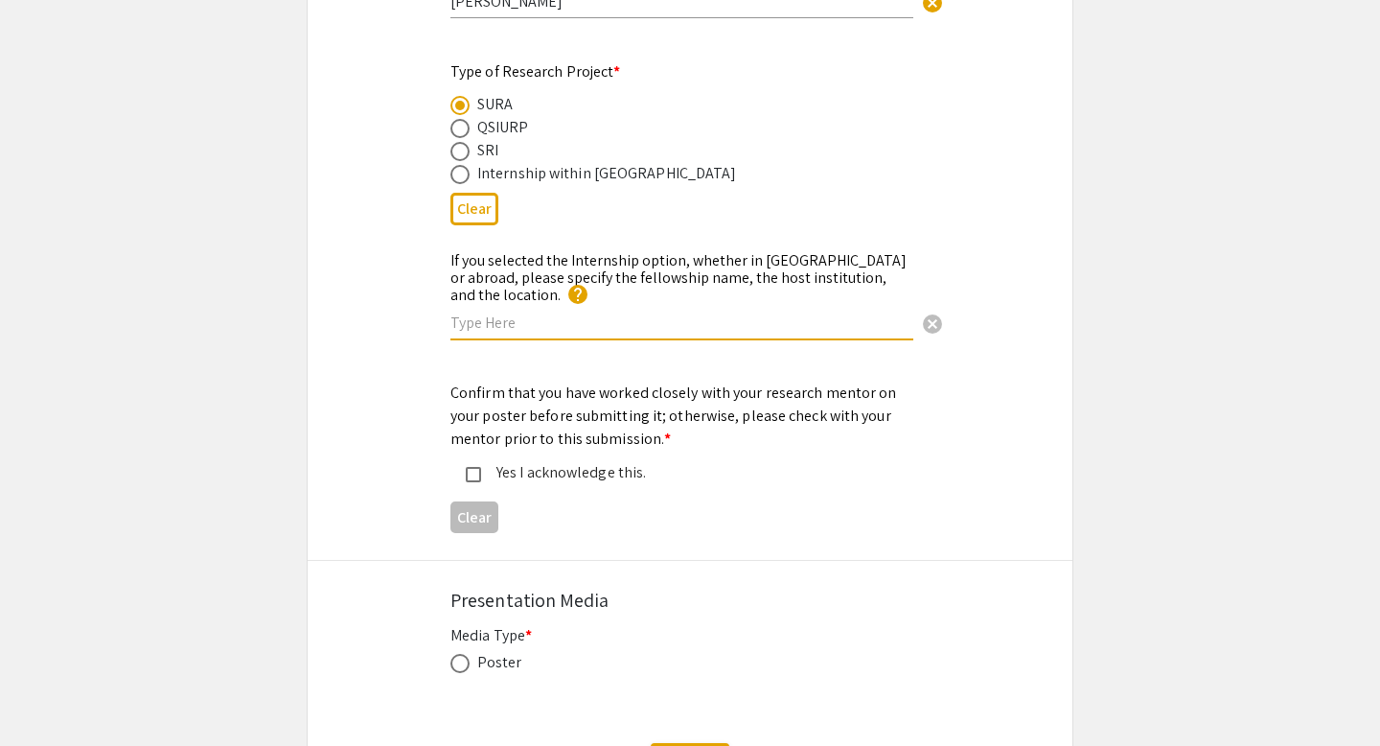
scroll to position [2374, 0]
click at [559, 474] on div "Yes I acknowledge this." at bounding box center [682, 471] width 403 height 23
click at [639, 413] on mat-label "Confirm that you have worked closely with your research mentor on your poster b…" at bounding box center [674, 415] width 447 height 66
click at [638, 414] on mat-label "Confirm that you have worked closely with your research mentor on your poster b…" at bounding box center [674, 415] width 447 height 66
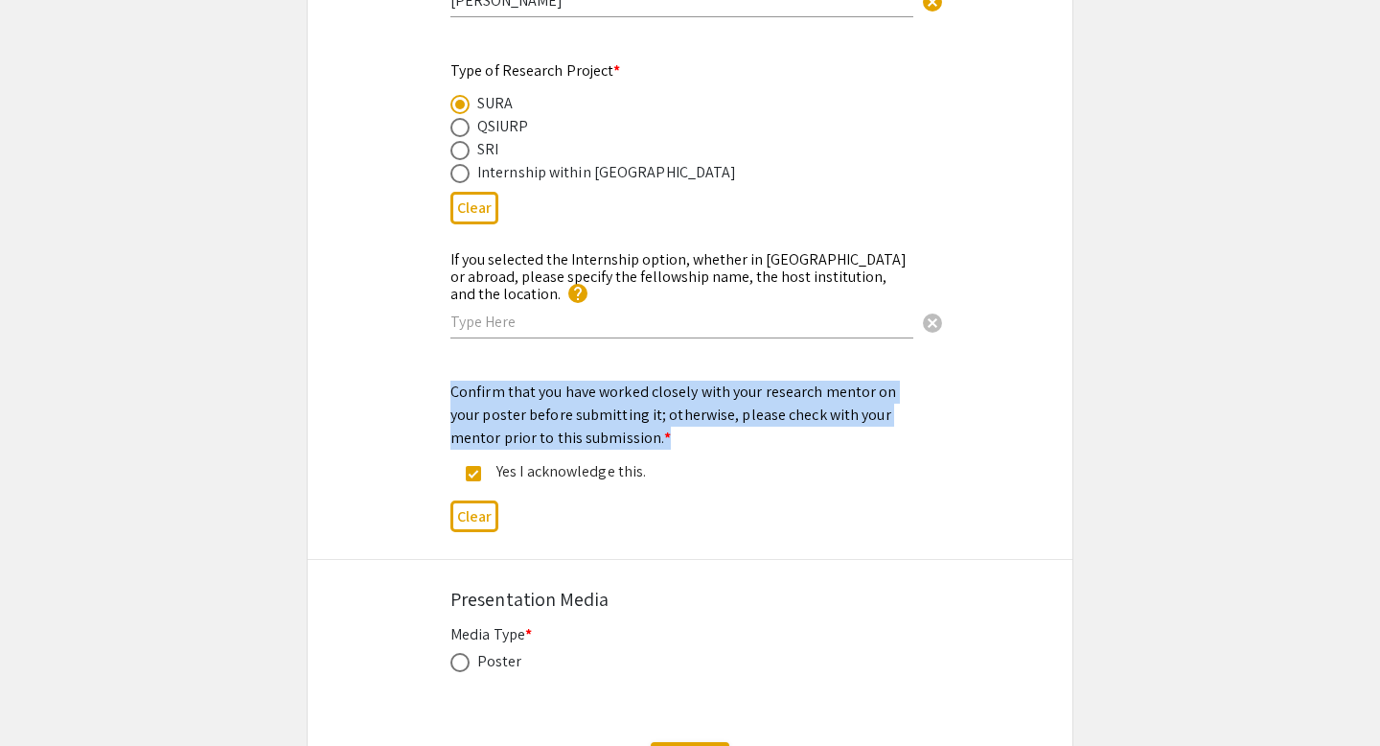
click at [638, 414] on mat-label "Confirm that you have worked closely with your research mentor on your poster b…" at bounding box center [674, 415] width 447 height 66
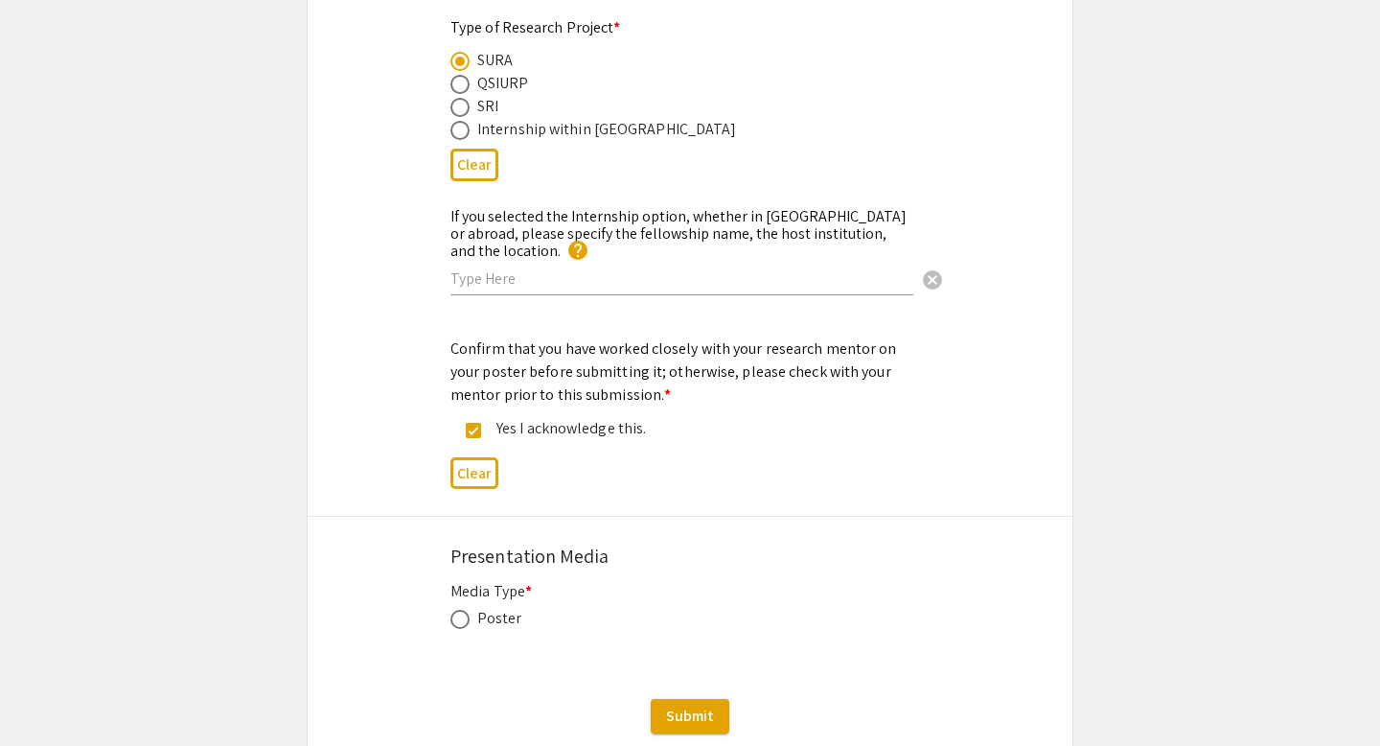
scroll to position [2418, 0]
click at [460, 612] on span at bounding box center [460, 618] width 19 height 19
click at [460, 612] on input "radio" at bounding box center [460, 618] width 19 height 19
radio input "true"
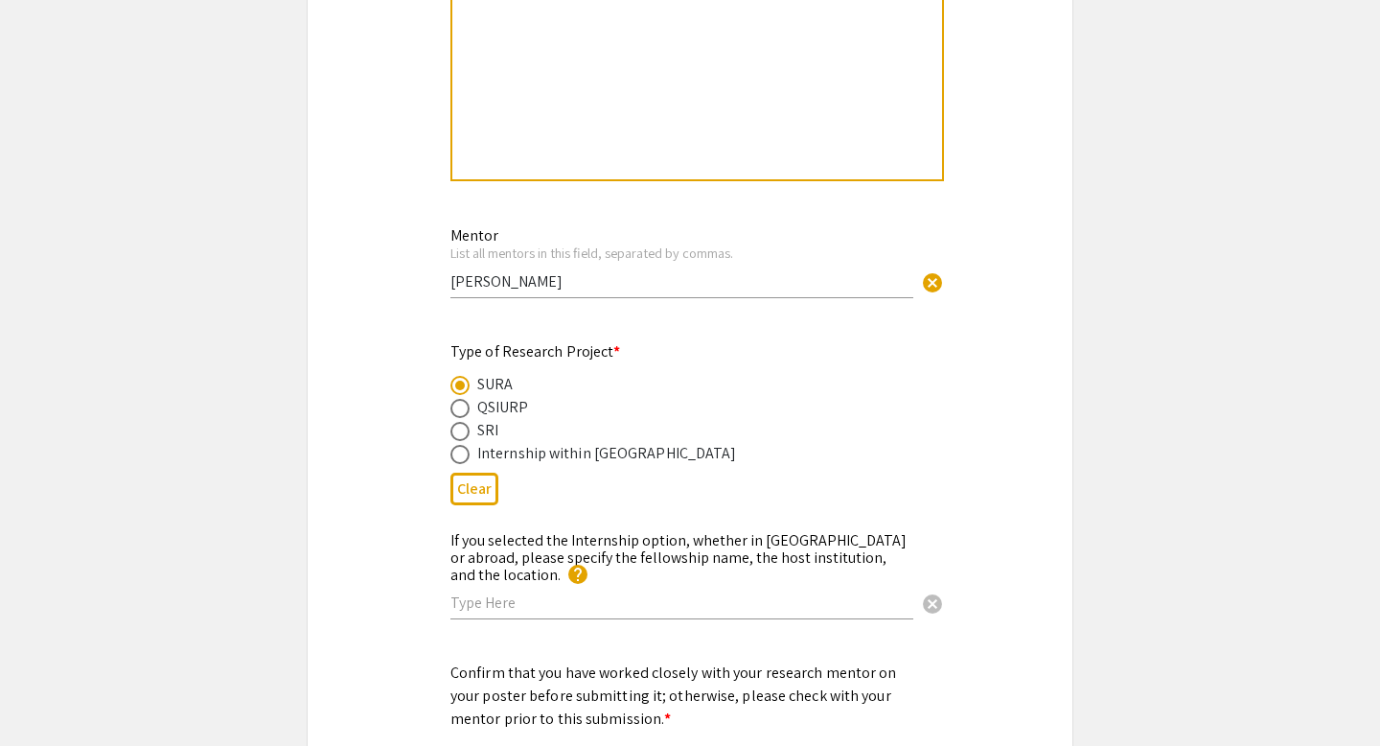
scroll to position [1850, 0]
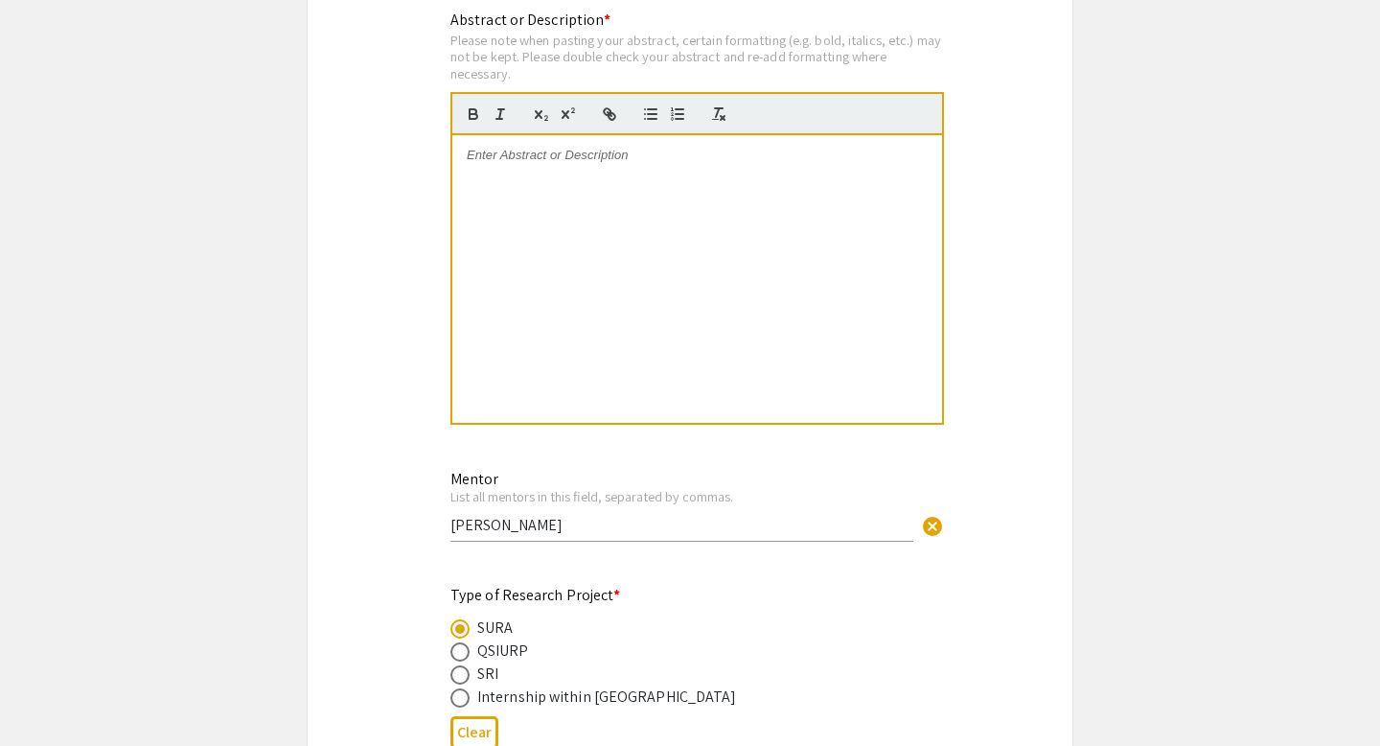
click at [668, 328] on div at bounding box center [697, 279] width 490 height 288
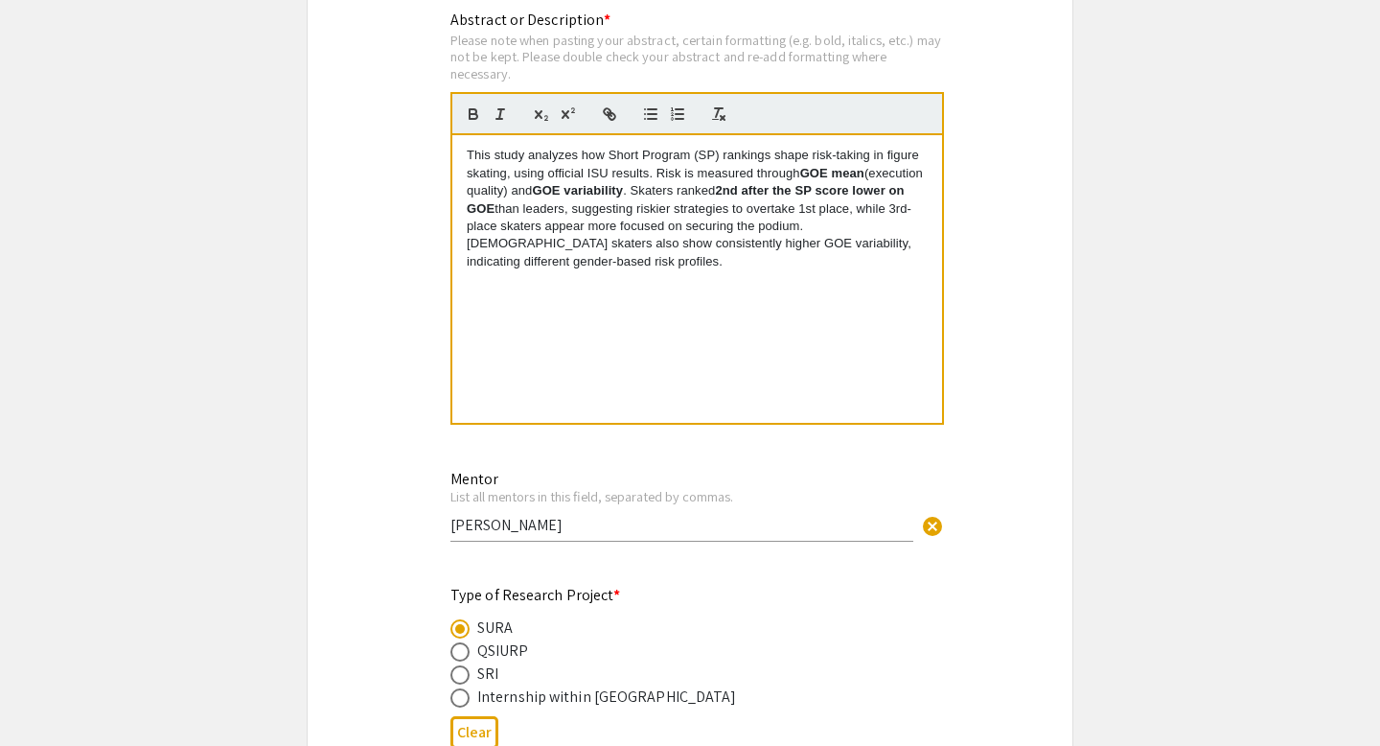
scroll to position [0, 0]
click at [693, 168] on p "This study analyzes how Short Program (SP) rankings shape risk-taking in figure…" at bounding box center [697, 209] width 461 height 124
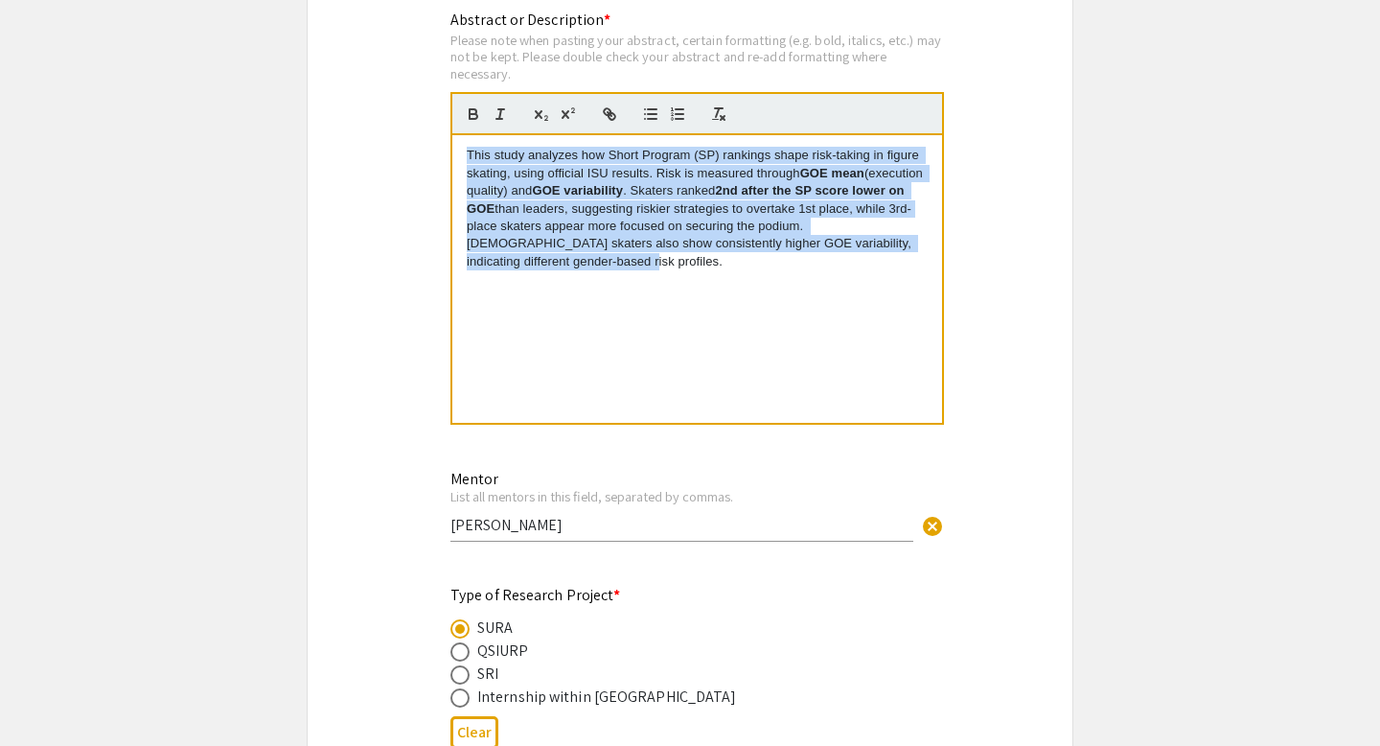
click at [693, 168] on p "This study analyzes how Short Program (SP) rankings shape risk-taking in figure…" at bounding box center [697, 209] width 461 height 124
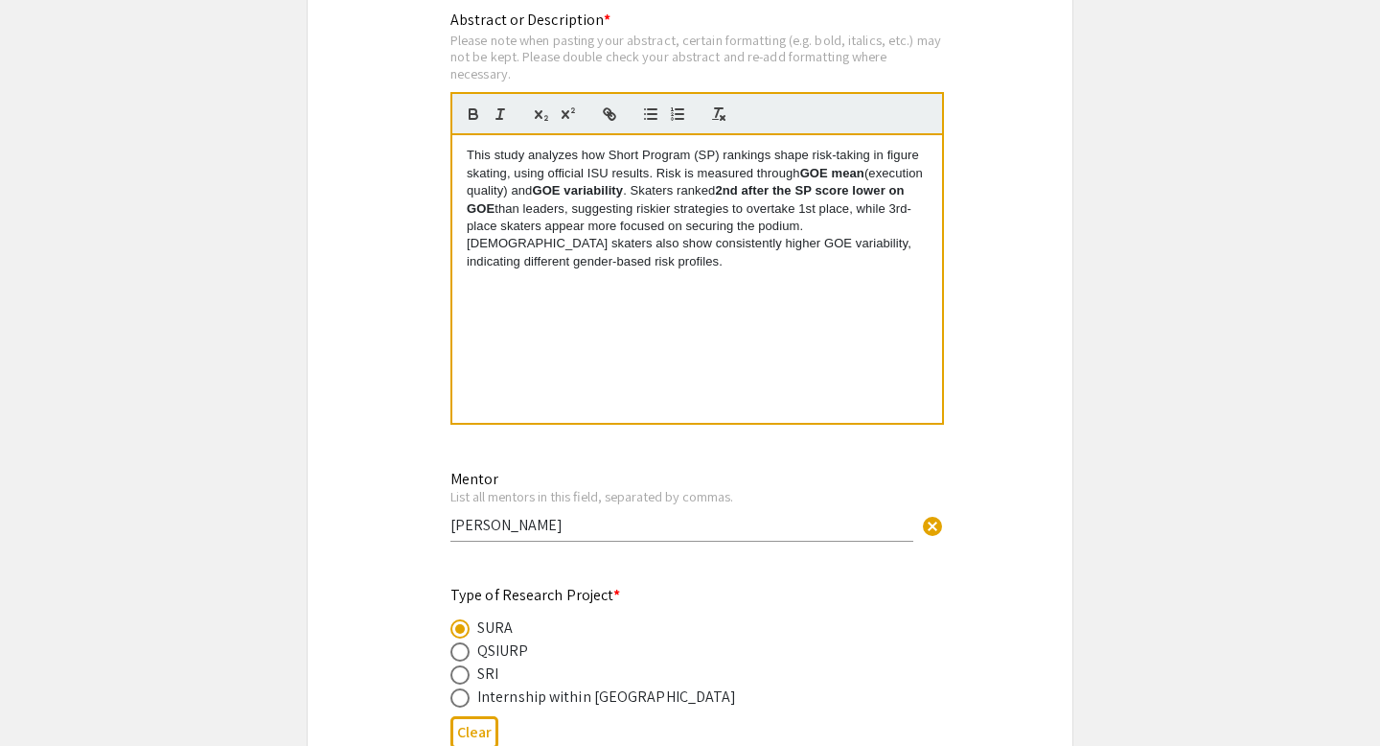
click at [681, 245] on p "This study analyzes how Short Program (SP) rankings shape risk-taking in figure…" at bounding box center [697, 209] width 461 height 124
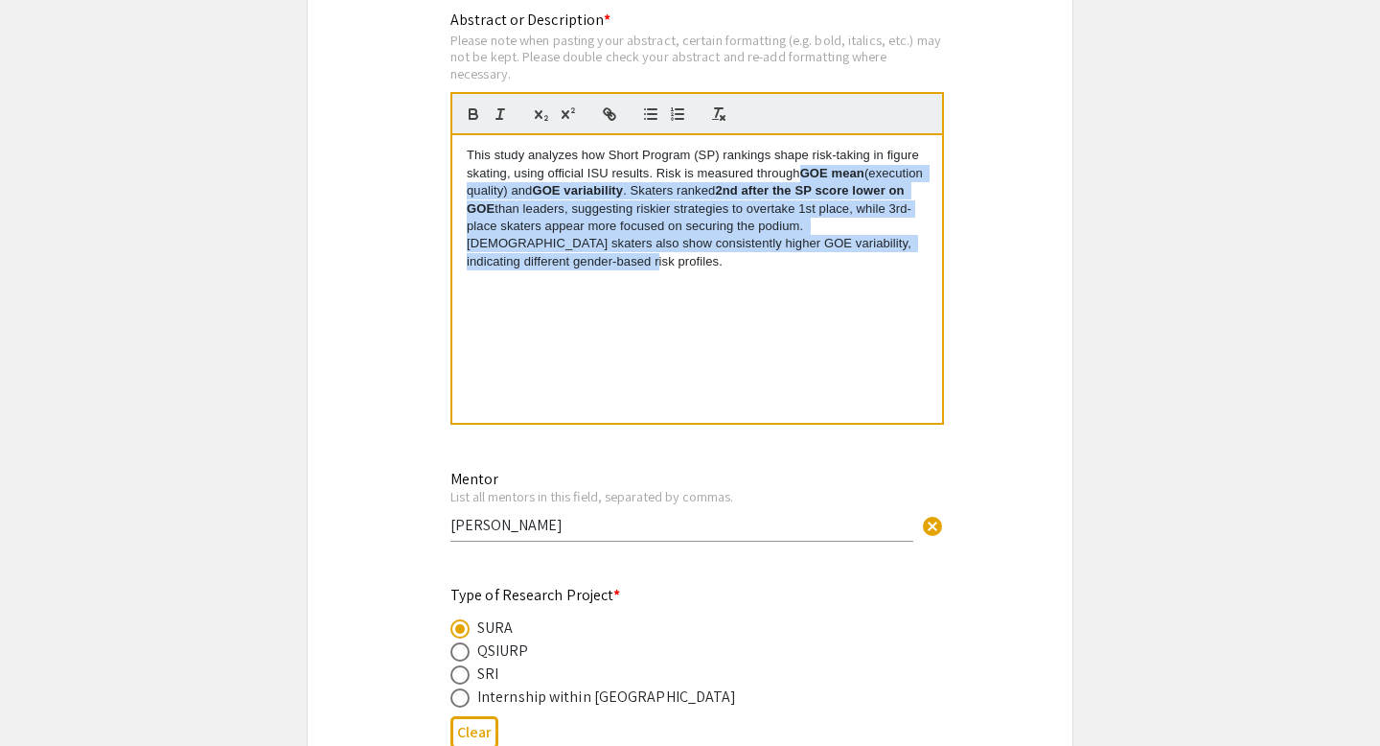
drag, startPoint x: 803, startPoint y: 183, endPoint x: 799, endPoint y: 332, distance: 148.6
click at [800, 334] on div "This study analyzes how Short Program (SP) rankings shape risk-taking in figure…" at bounding box center [697, 279] width 490 height 288
click at [475, 114] on icon "button" at bounding box center [473, 111] width 7 height 5
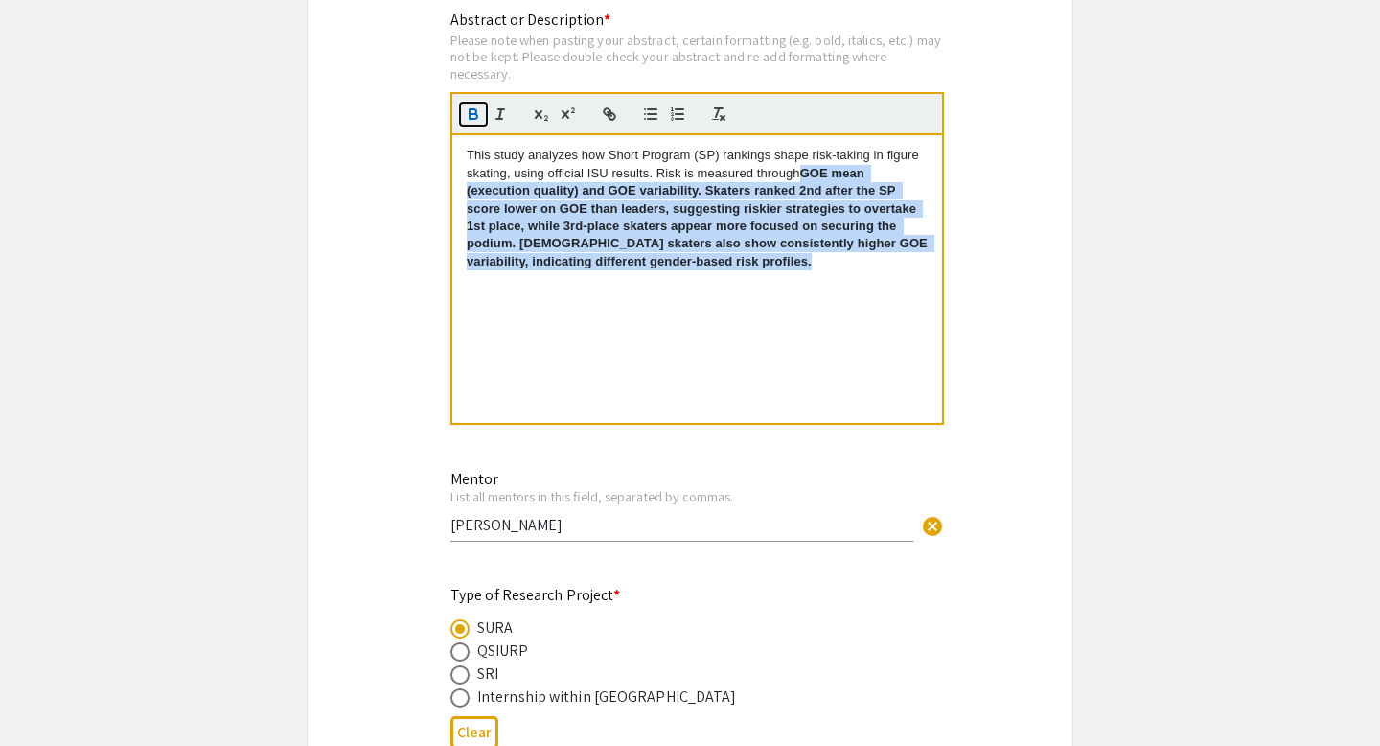
click at [474, 114] on icon "button" at bounding box center [473, 111] width 7 height 5
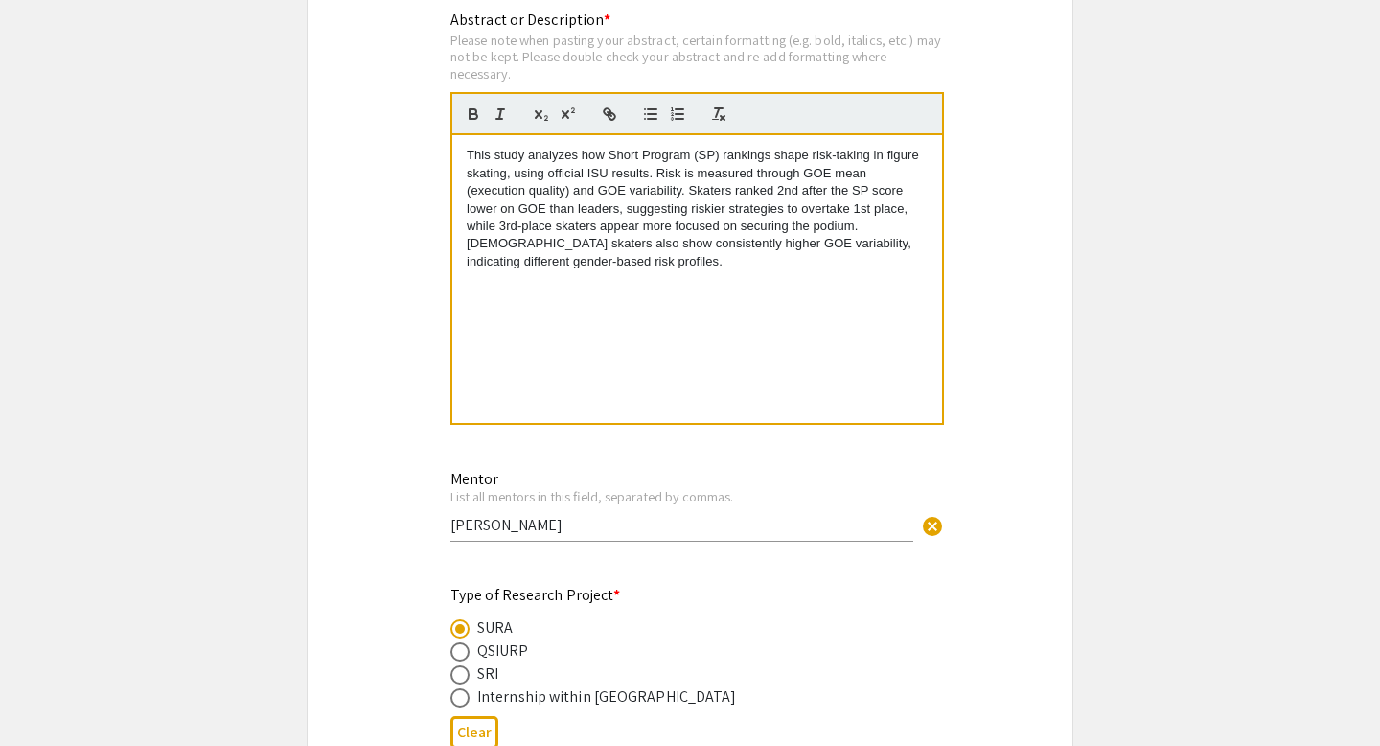
click at [763, 411] on div "This study analyzes how Short Program (SP) rankings shape risk-taking in figure…" at bounding box center [697, 279] width 490 height 288
click at [719, 170] on p "This study analyzes how Short Program (SP) rankings shape risk-taking in figure…" at bounding box center [697, 209] width 461 height 124
click at [696, 203] on p "This study analyzes how Short Program (SP) rankings shape risk-taking in figure…" at bounding box center [697, 209] width 461 height 124
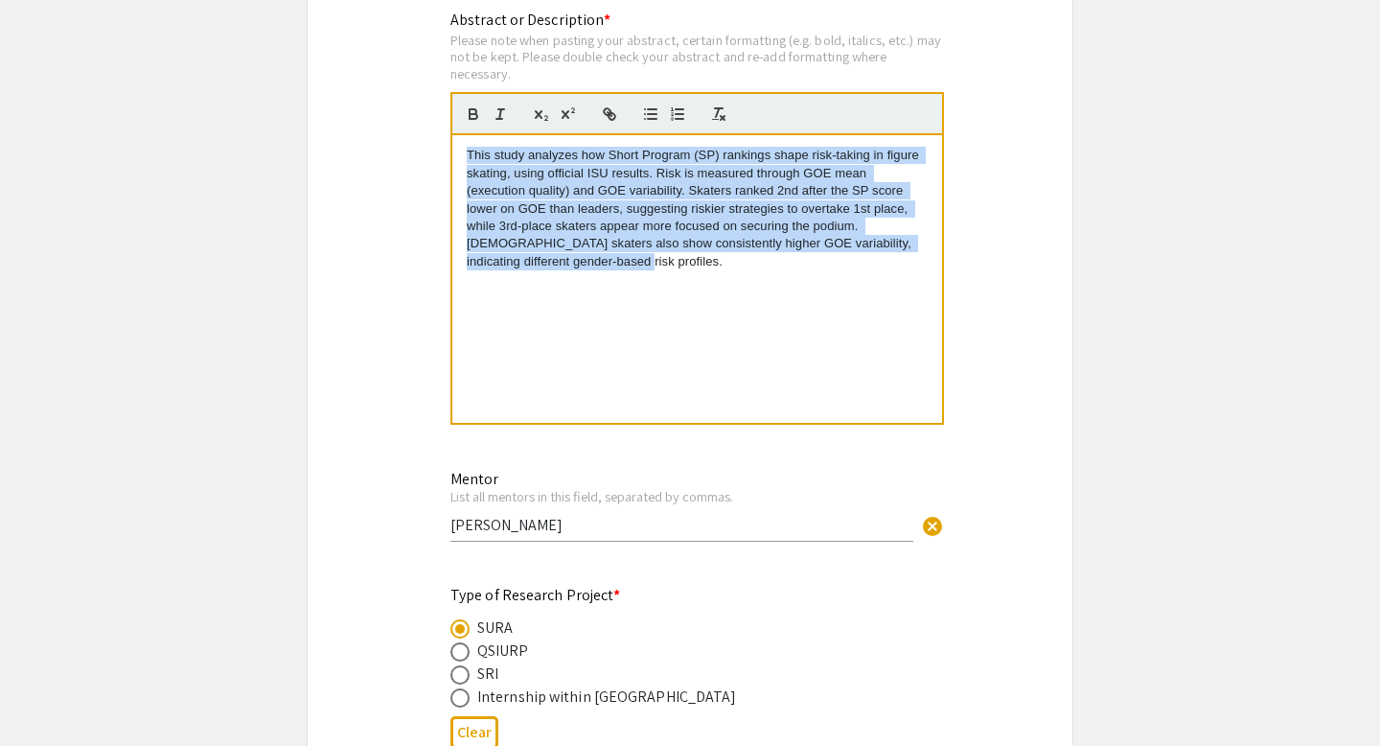
click at [696, 203] on p "This study analyzes how Short Program (SP) rankings shape risk-taking in figure…" at bounding box center [697, 209] width 461 height 124
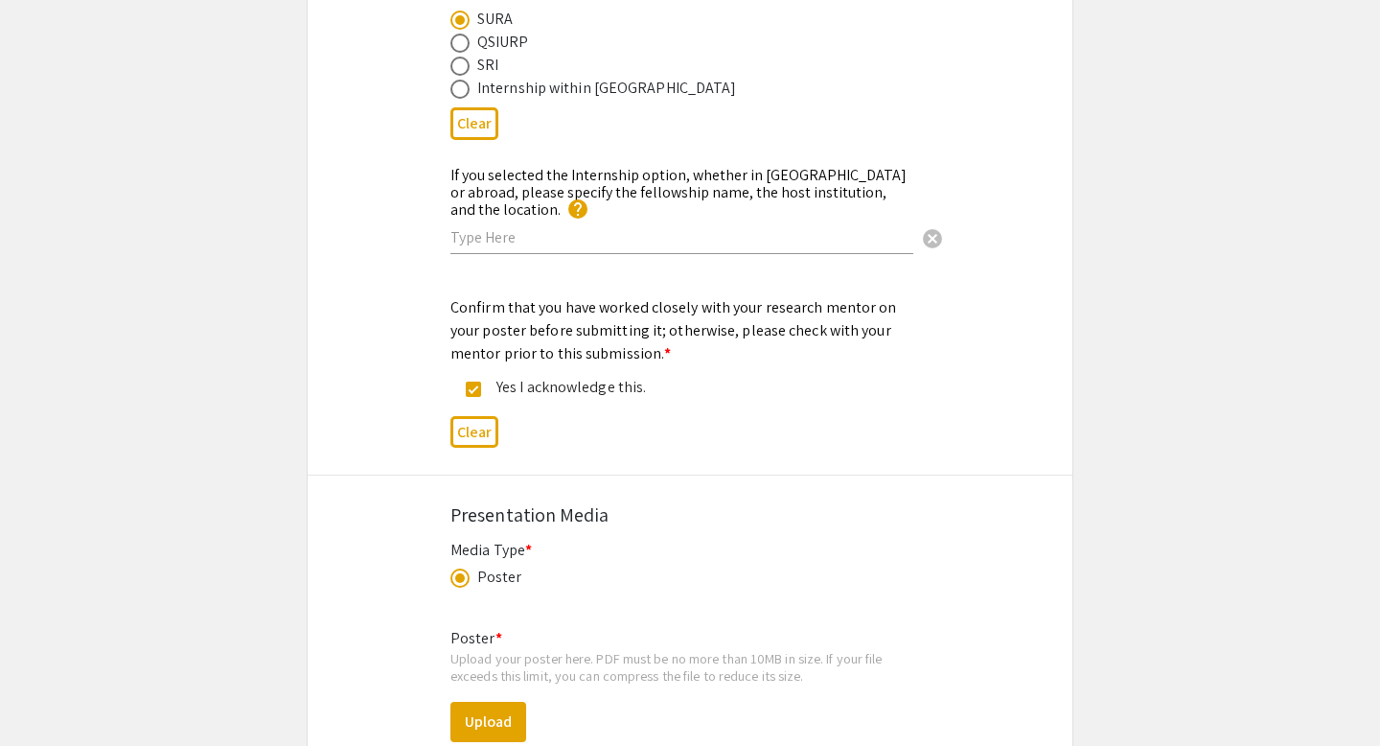
scroll to position [2724, 0]
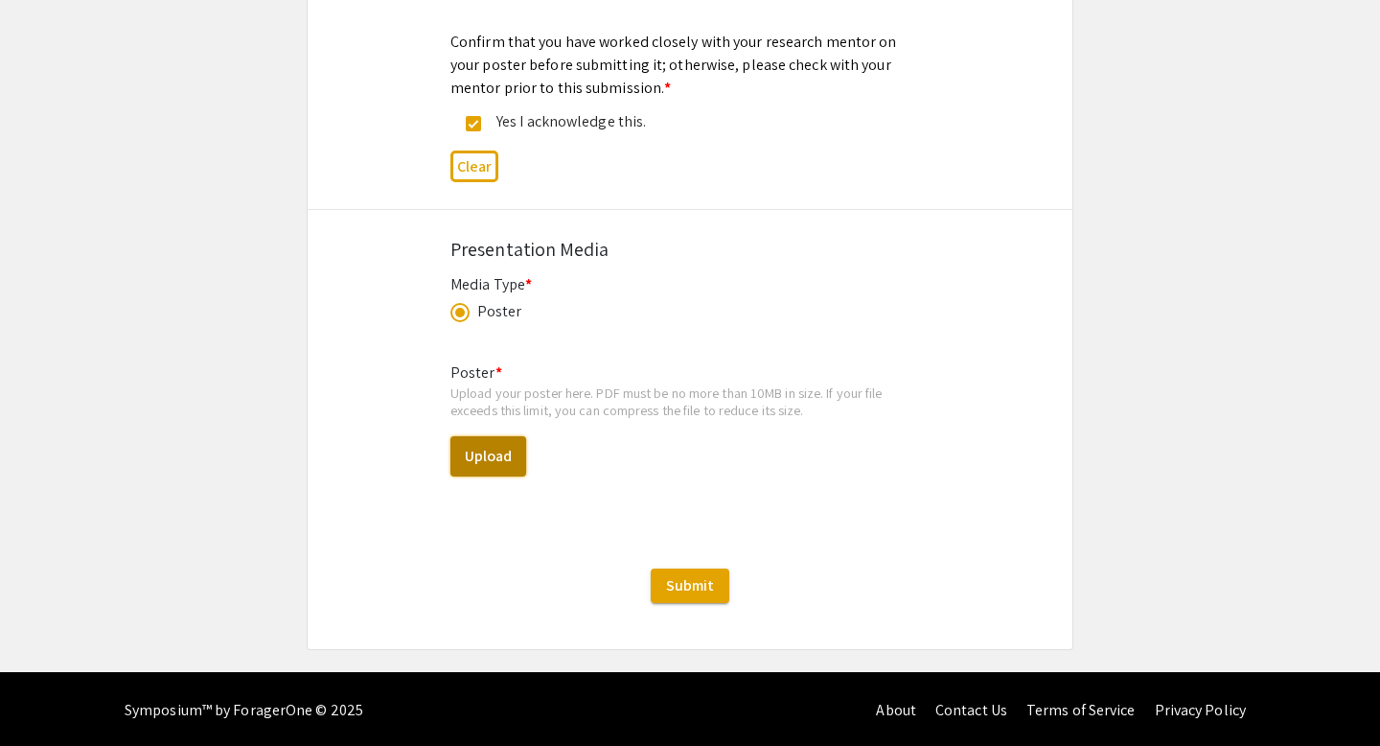
click at [497, 457] on button "Upload" at bounding box center [489, 456] width 76 height 40
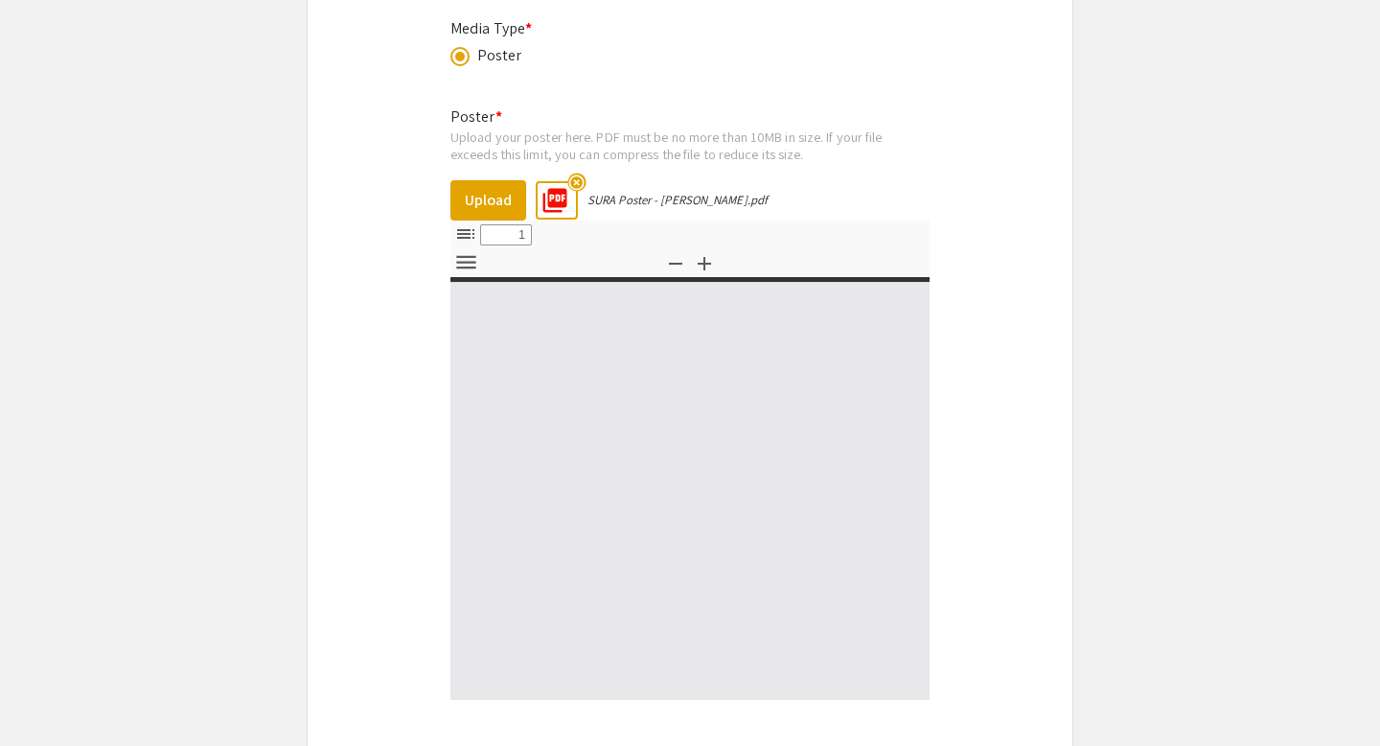
scroll to position [3063, 0]
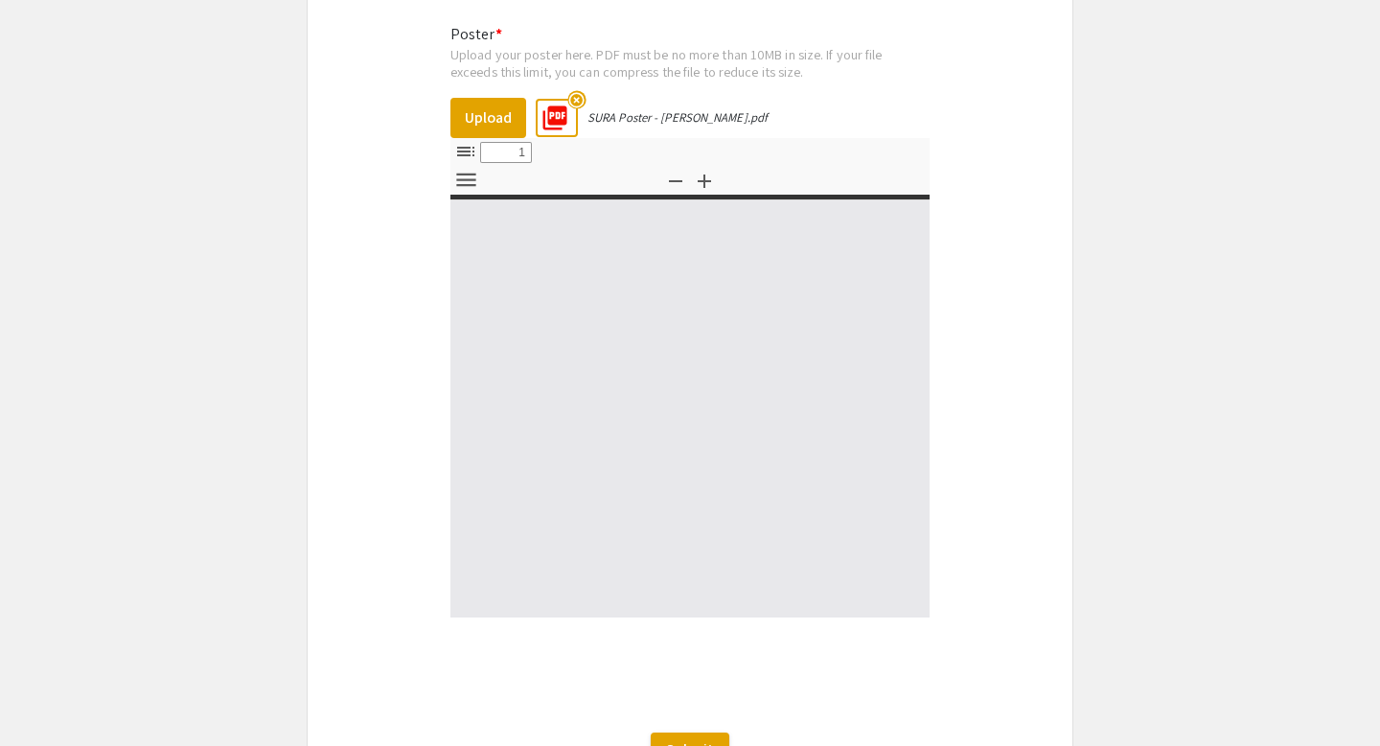
select select "custom"
type input "0"
select select "custom"
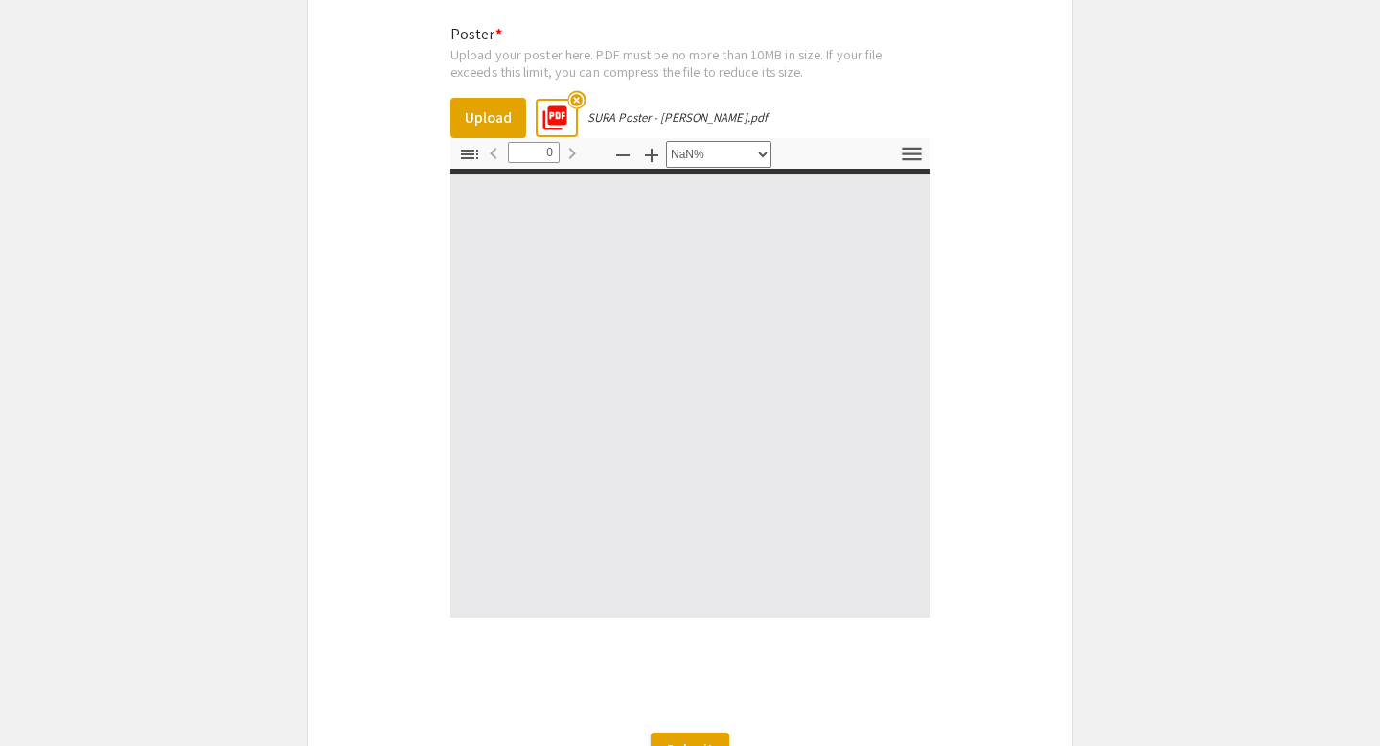
type input "1"
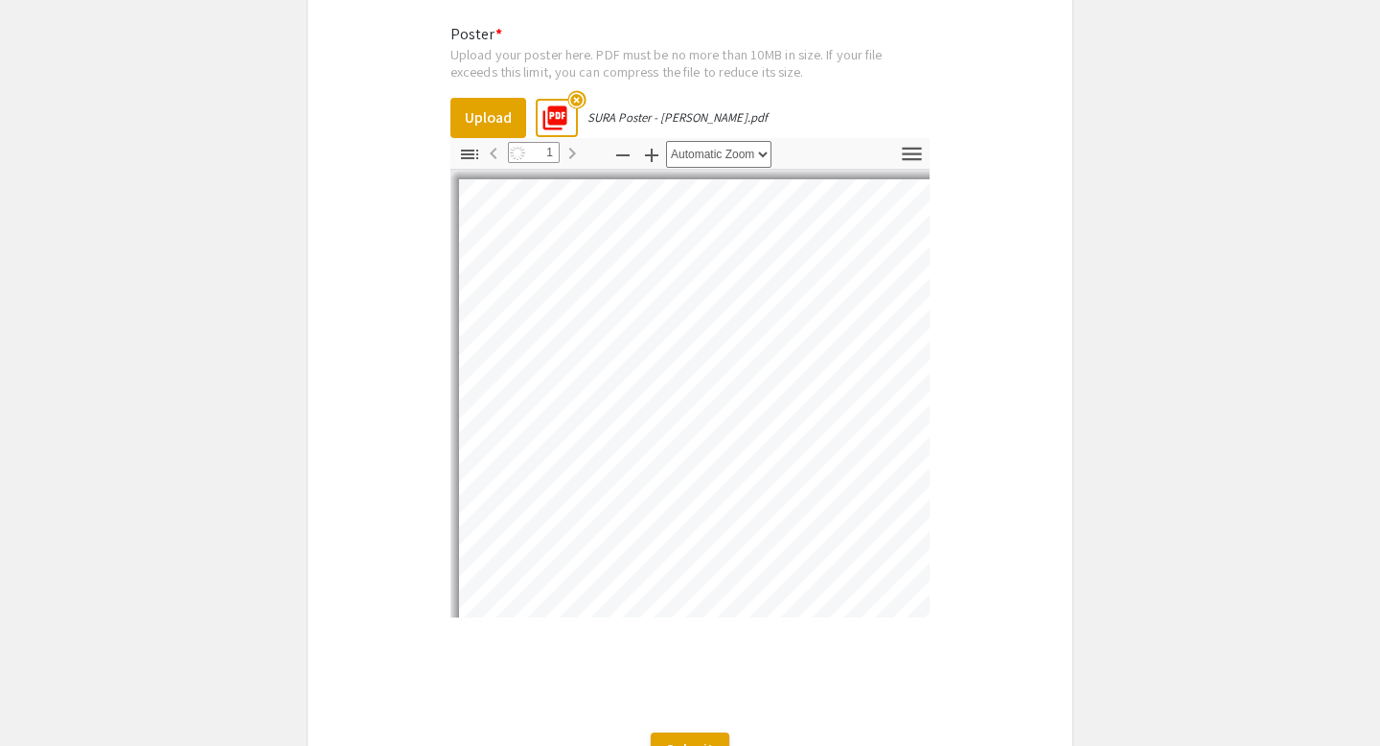
select select "auto"
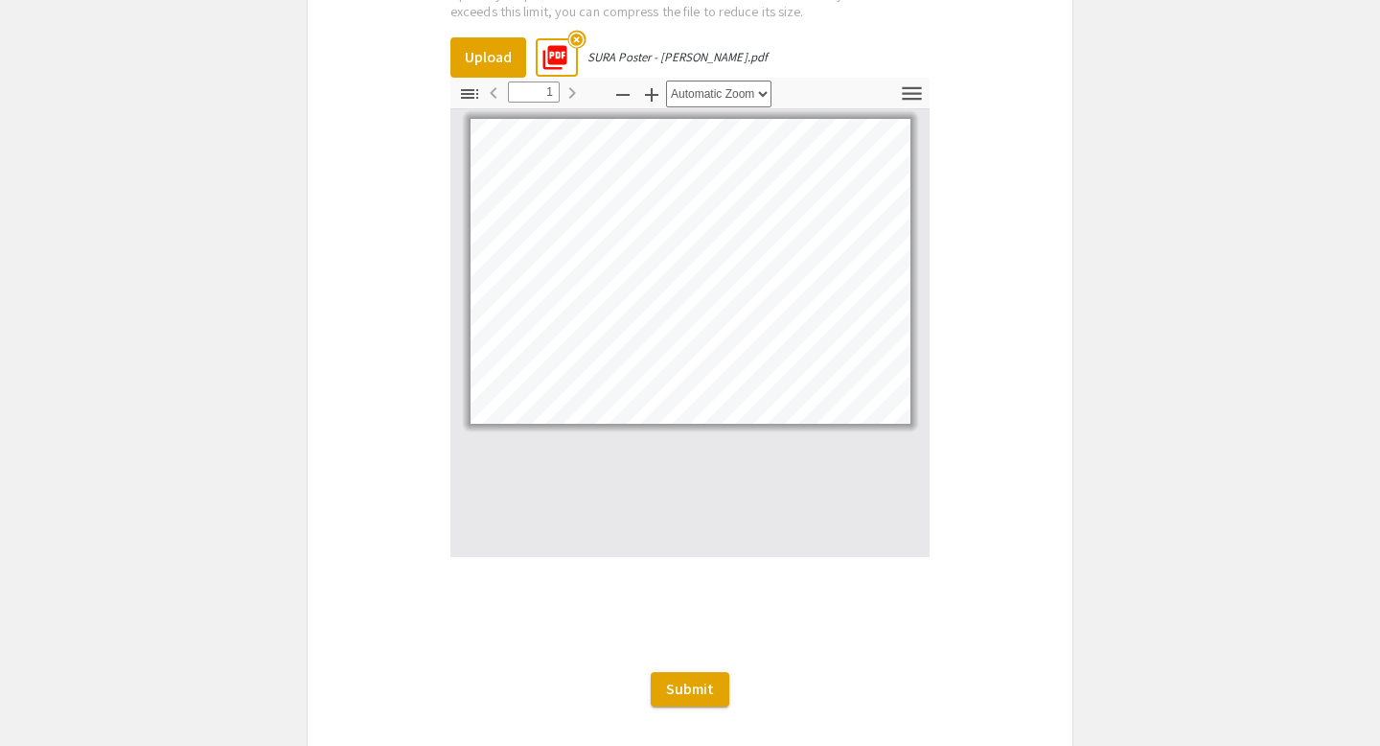
scroll to position [3125, 0]
click at [697, 685] on span "Submit" at bounding box center [690, 687] width 48 height 20
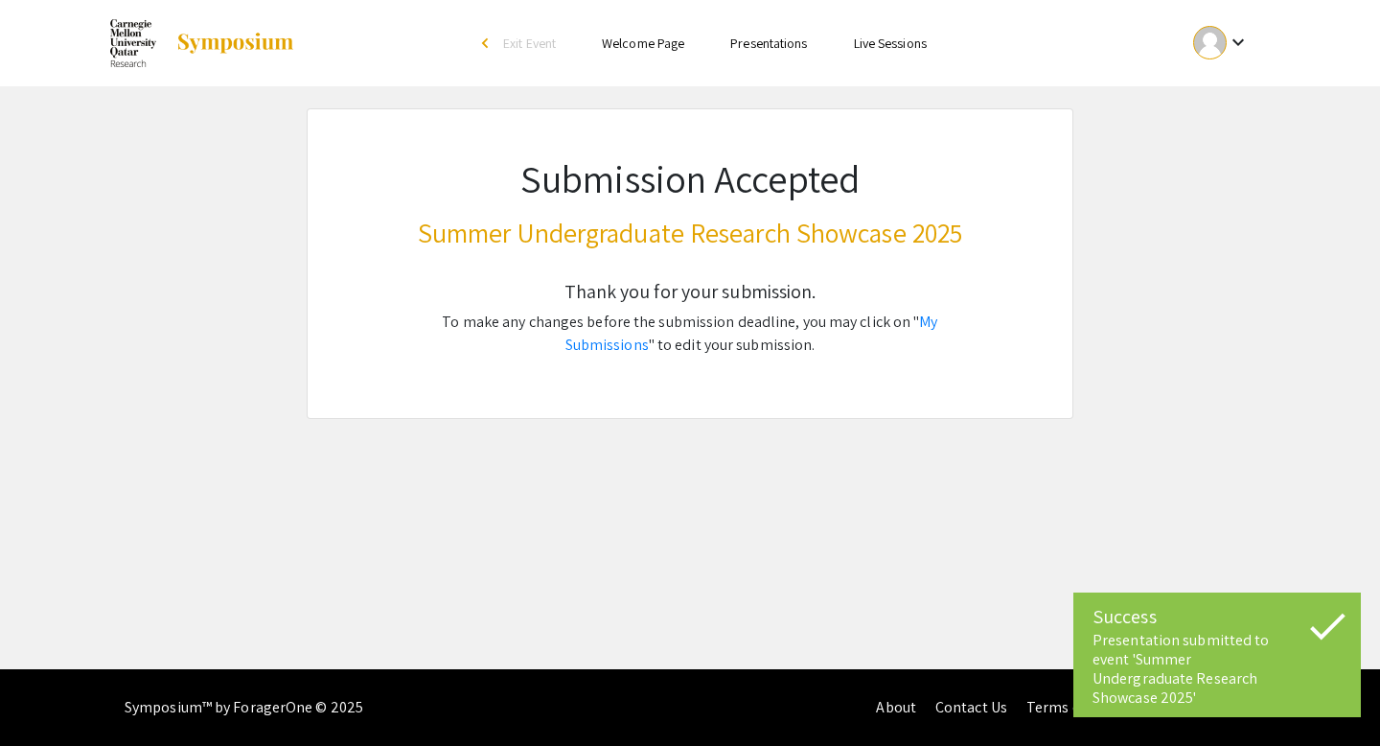
scroll to position [10, 0]
